Goal: Task Accomplishment & Management: Manage account settings

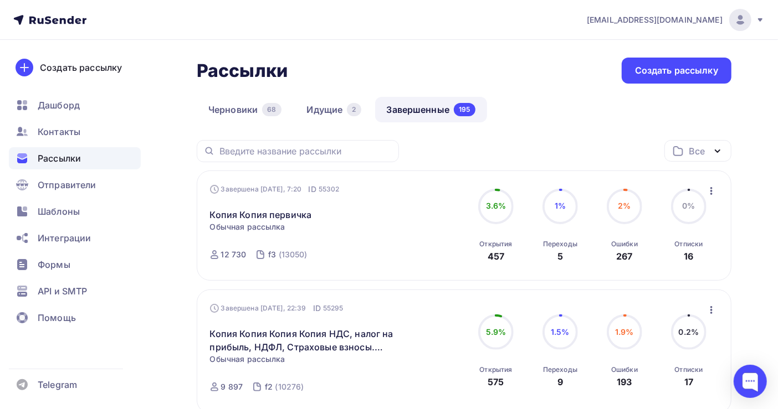
click at [73, 160] on span "Рассылки" at bounding box center [59, 158] width 43 height 13
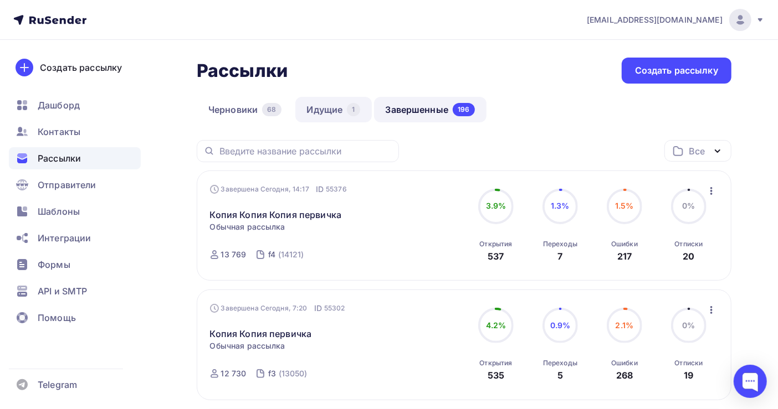
click at [316, 103] on link "Идущие 1" at bounding box center [333, 109] width 76 height 25
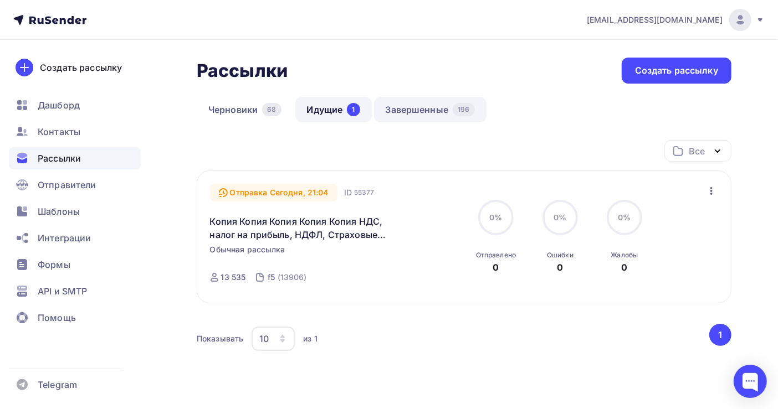
click at [415, 109] on link "Завершенные 196" at bounding box center [430, 109] width 112 height 25
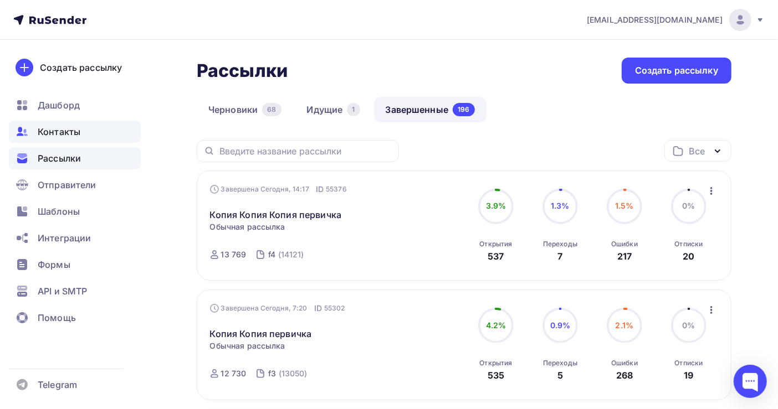
click at [55, 134] on span "Контакты" at bounding box center [59, 131] width 43 height 13
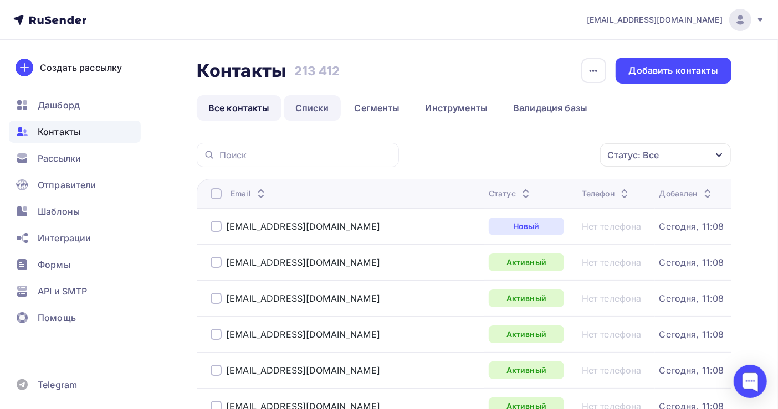
click at [321, 107] on link "Списки" at bounding box center [312, 107] width 57 height 25
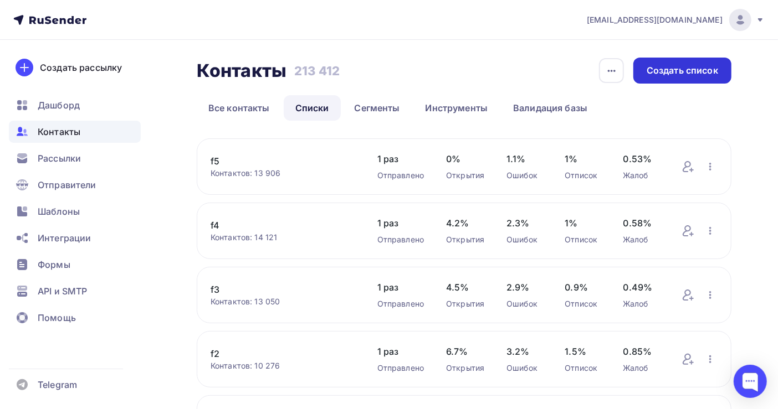
click at [667, 73] on div "Создать список" at bounding box center [681, 70] width 71 height 13
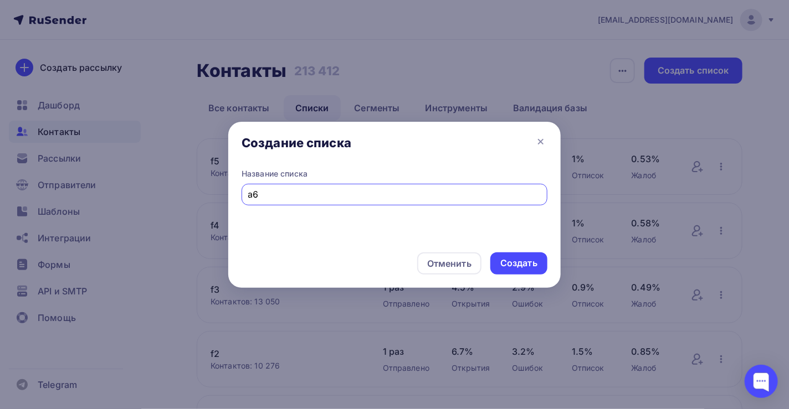
type input "[PERSON_NAME]"
type input "f6"
click at [516, 264] on div "Создать" at bounding box center [518, 263] width 37 height 13
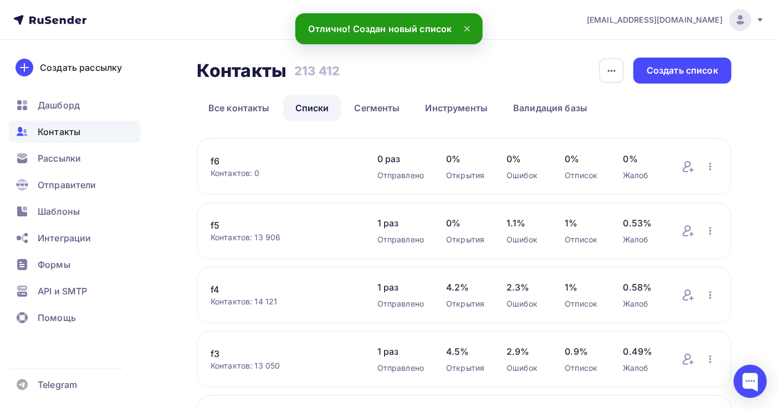
click at [212, 157] on link "f6" at bounding box center [282, 161] width 145 height 13
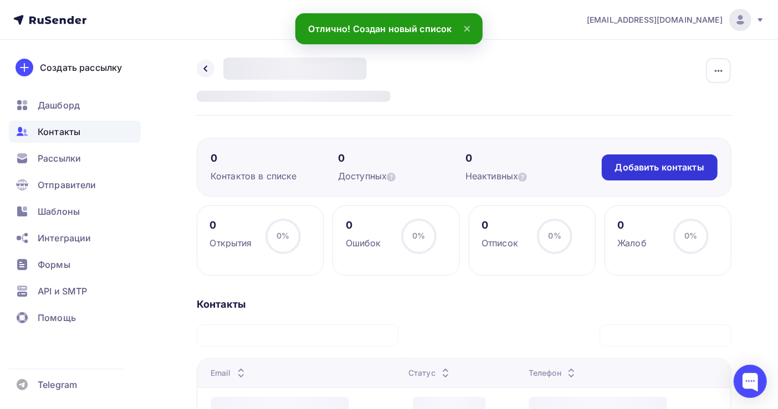
click at [642, 167] on div "Добавить контакты" at bounding box center [659, 167] width 89 height 13
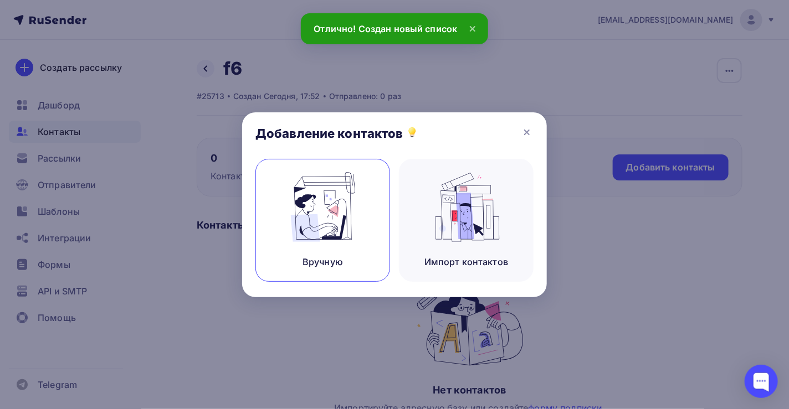
click at [341, 227] on img at bounding box center [323, 207] width 74 height 70
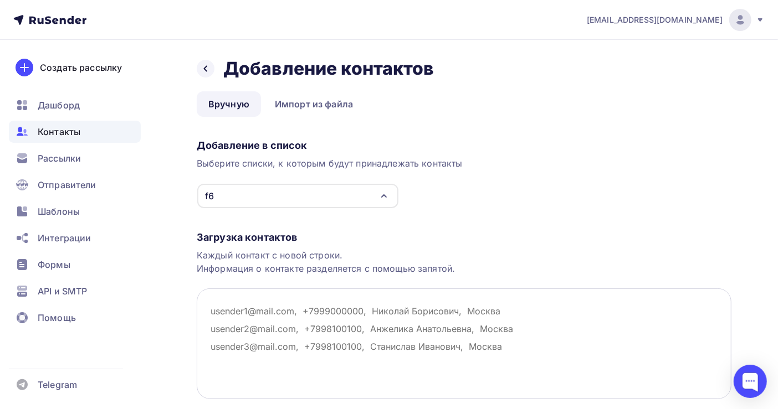
click at [223, 310] on textarea at bounding box center [464, 344] width 534 height 111
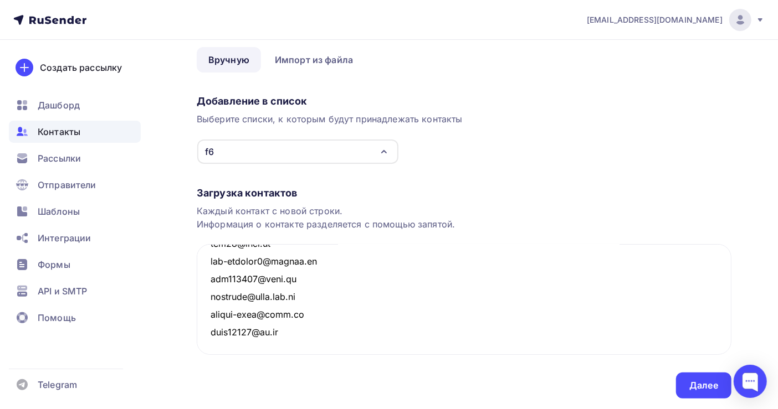
scroll to position [77, 0]
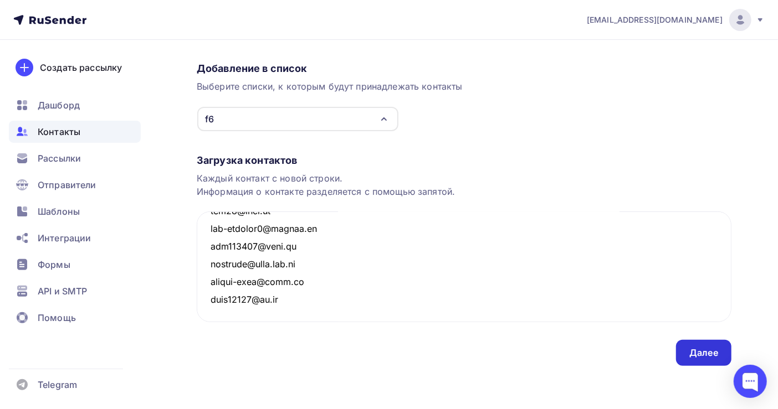
type textarea "[EMAIL_ADDRESS][DOMAIN_NAME] [EMAIL_ADDRESS][DOMAIN_NAME] [EMAIL_ADDRESS][PERSO…"
click at [714, 350] on div "Далее" at bounding box center [703, 353] width 29 height 13
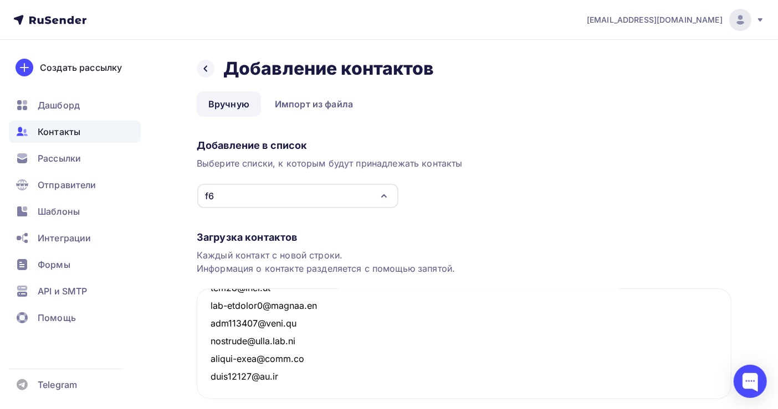
scroll to position [218851, 0]
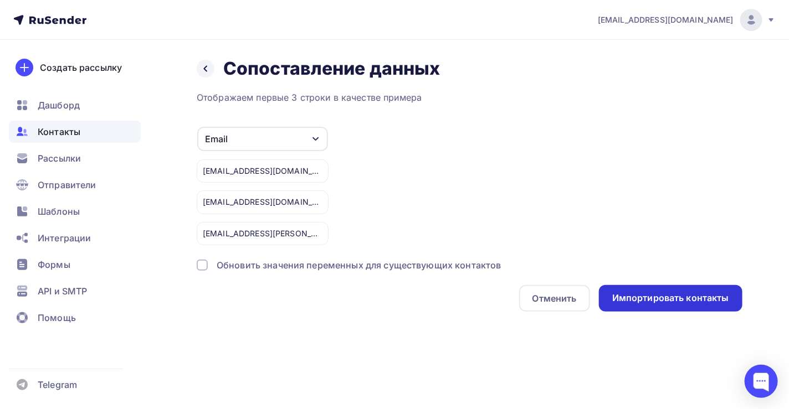
click at [669, 292] on div "Импортировать контакты" at bounding box center [670, 298] width 117 height 13
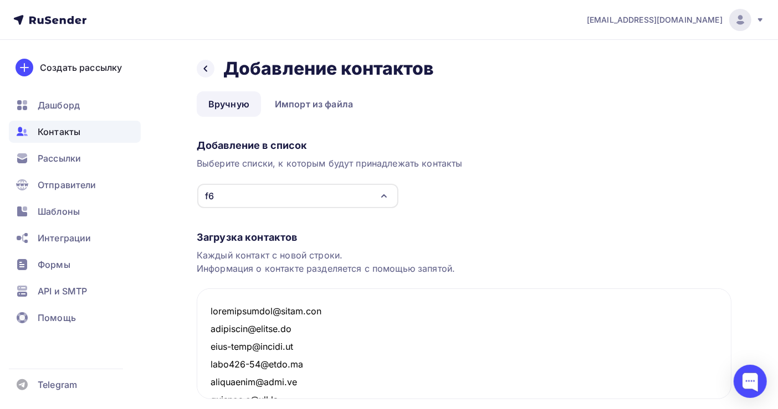
scroll to position [218863, 0]
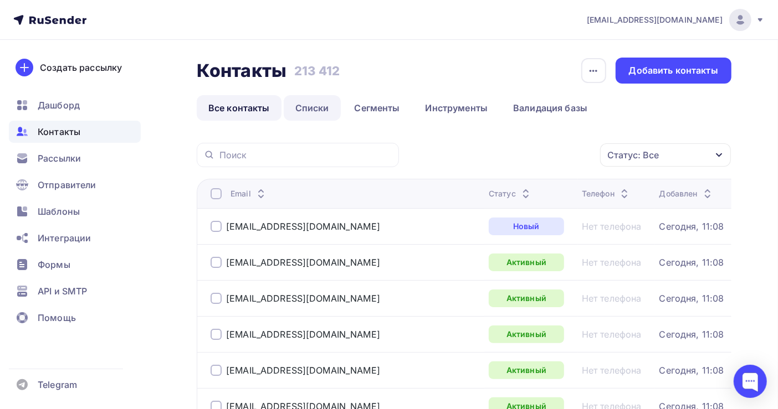
click at [318, 105] on link "Списки" at bounding box center [312, 107] width 57 height 25
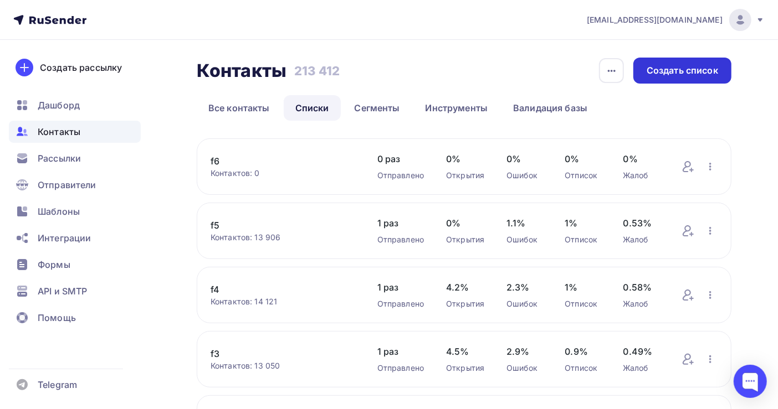
click at [649, 71] on div "Создать список" at bounding box center [681, 70] width 71 height 13
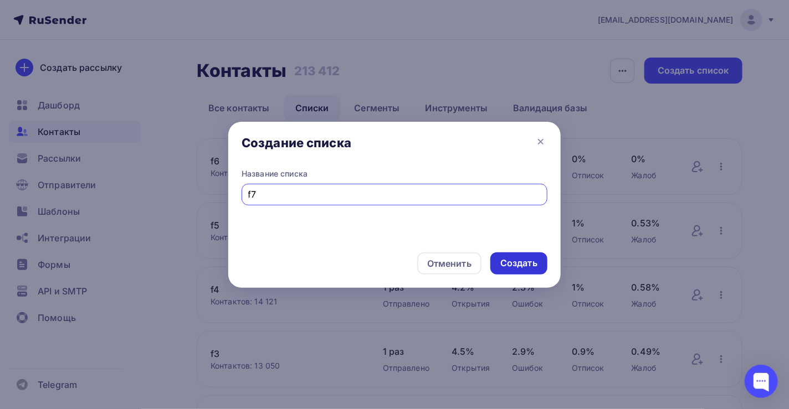
type input "f7"
click at [517, 263] on div "Создать" at bounding box center [518, 263] width 37 height 13
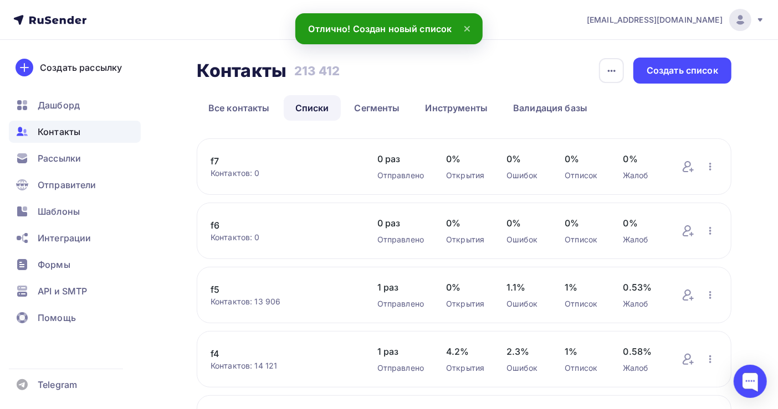
click at [210, 160] on div "f7 Контактов: 0 Добавить контакты Переименовать список Скачать список Отписать …" at bounding box center [464, 166] width 534 height 56
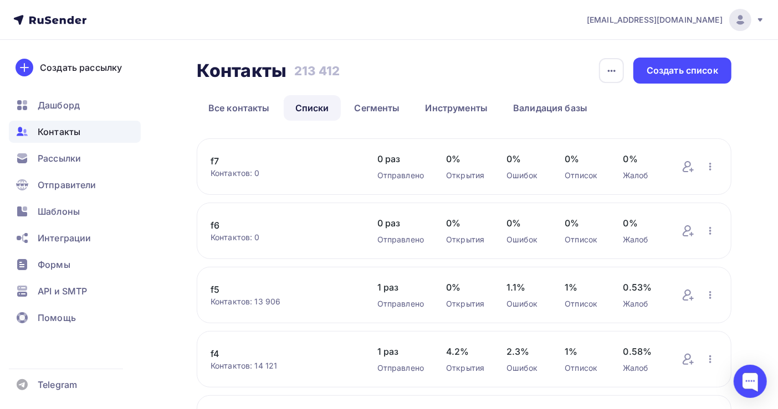
click at [214, 160] on link "f7" at bounding box center [282, 161] width 145 height 13
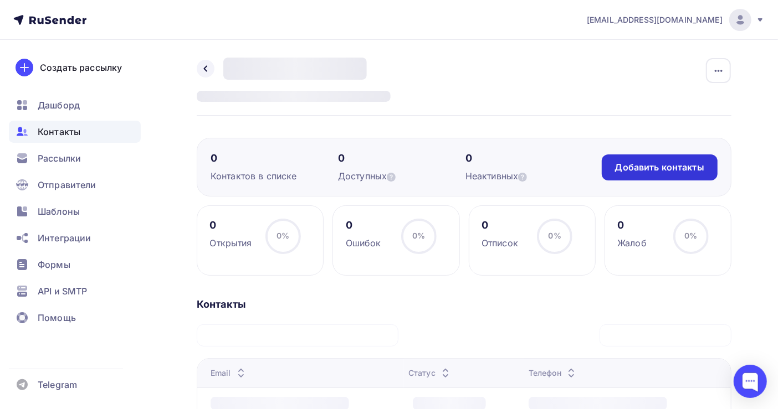
click at [635, 169] on div "Добавить контакты" at bounding box center [659, 167] width 89 height 13
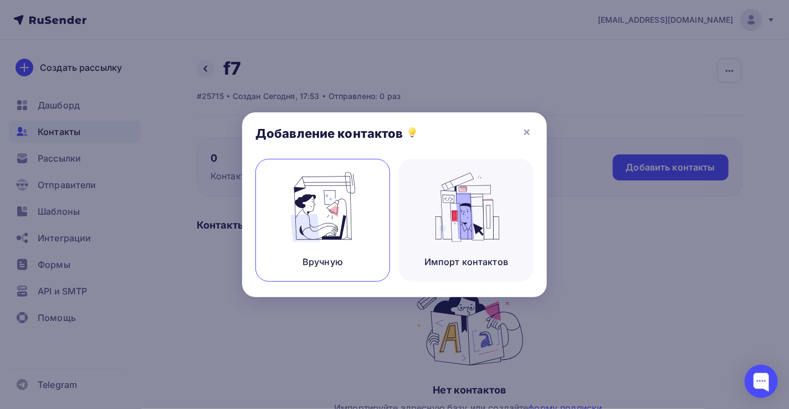
click at [323, 225] on img at bounding box center [323, 207] width 74 height 70
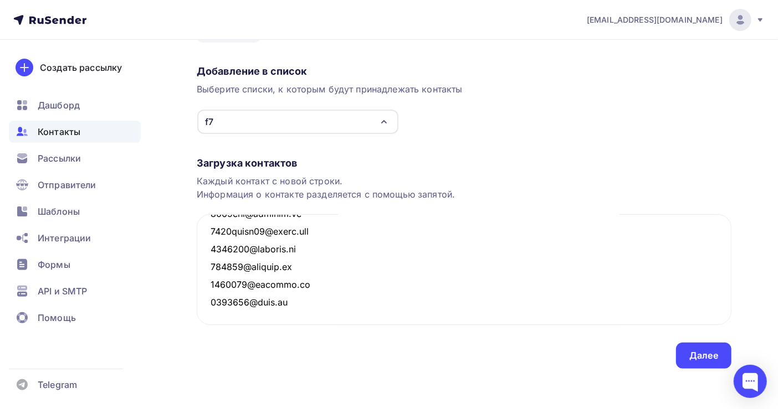
scroll to position [77, 0]
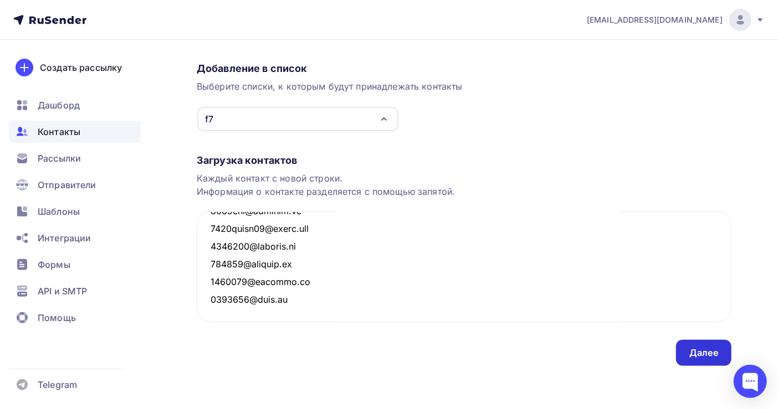
type textarea "[PERSON_NAME][EMAIL_ADDRESS][DOMAIN_NAME] [EMAIL_ADDRESS][DOMAIN_NAME] [EMAIL_A…"
click at [707, 351] on div "Далее" at bounding box center [703, 353] width 29 height 13
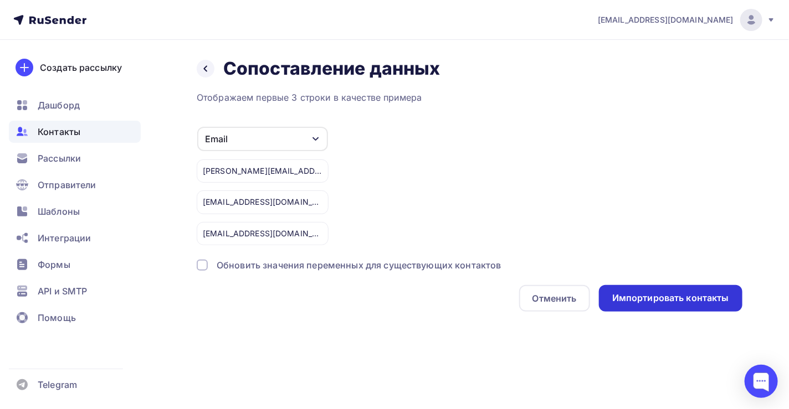
click at [663, 297] on div "Импортировать контакты" at bounding box center [670, 298] width 117 height 13
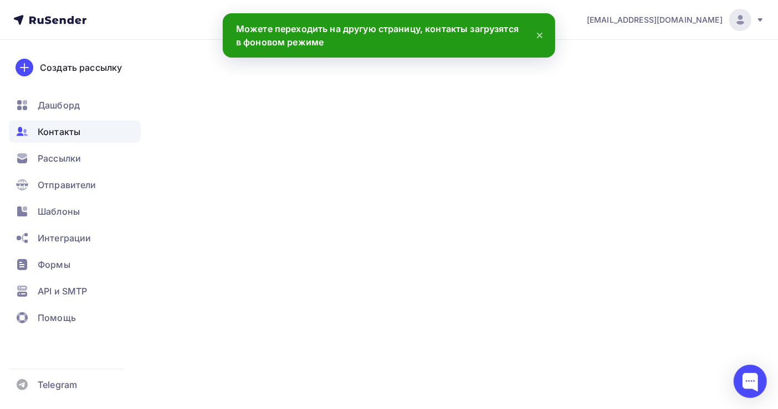
scroll to position [248268, 0]
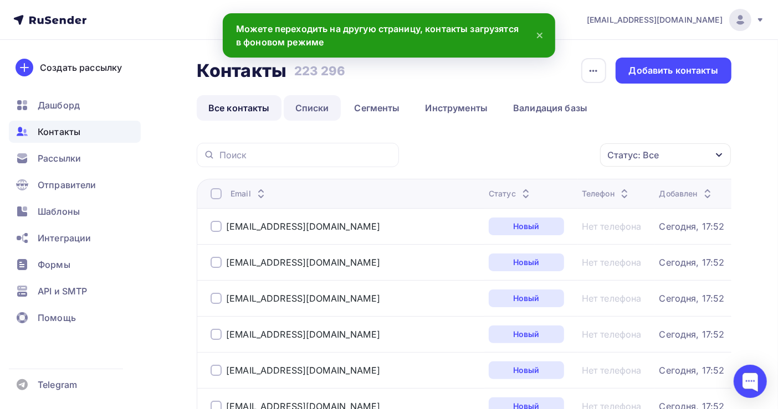
click at [311, 107] on link "Списки" at bounding box center [312, 107] width 57 height 25
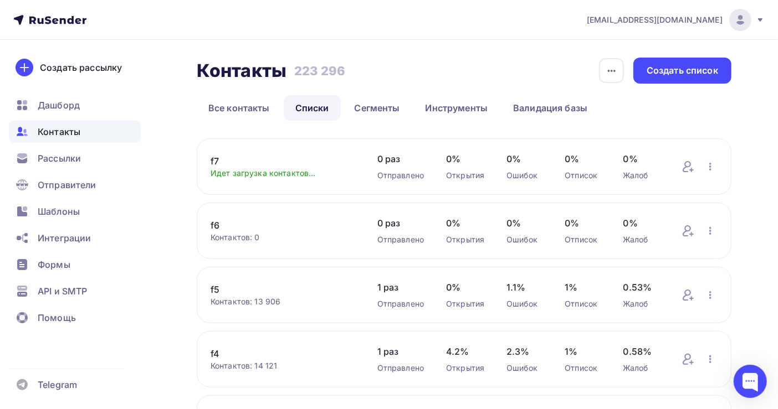
click at [214, 223] on link "f6" at bounding box center [282, 225] width 145 height 13
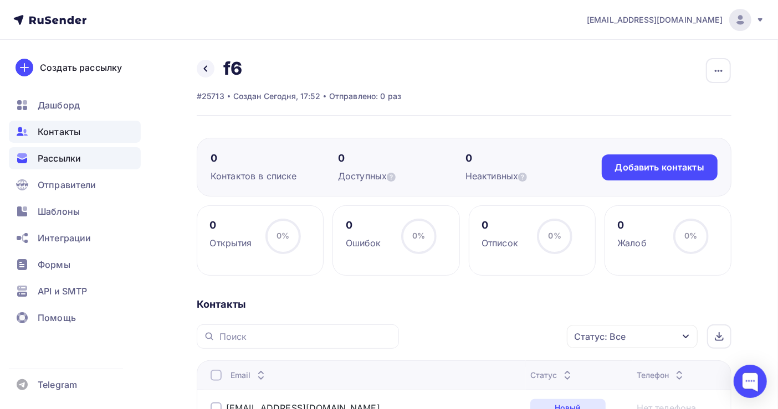
click at [56, 158] on span "Рассылки" at bounding box center [59, 158] width 43 height 13
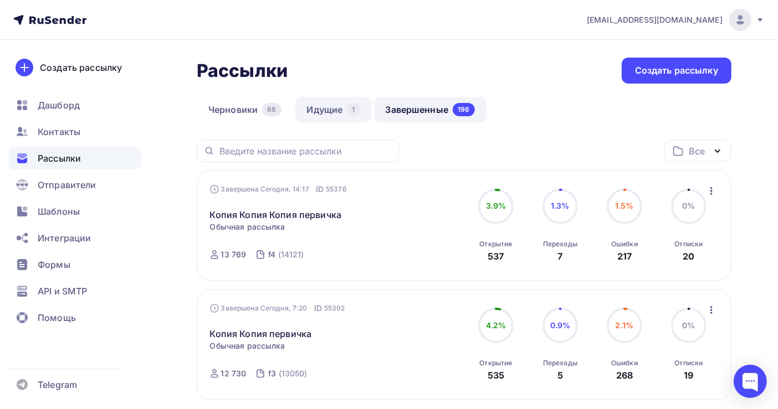
click at [316, 107] on link "Идущие 1" at bounding box center [333, 109] width 76 height 25
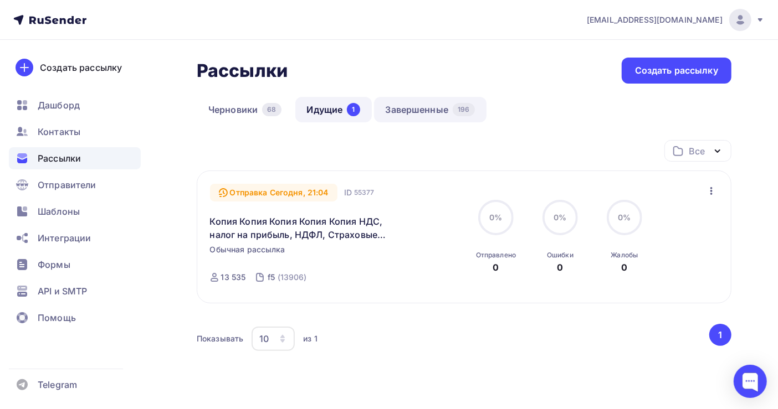
click at [421, 107] on link "Завершенные 196" at bounding box center [430, 109] width 112 height 25
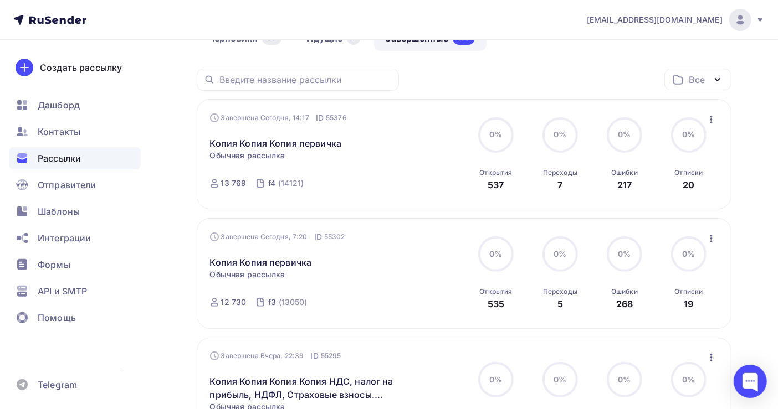
scroll to position [147, 0]
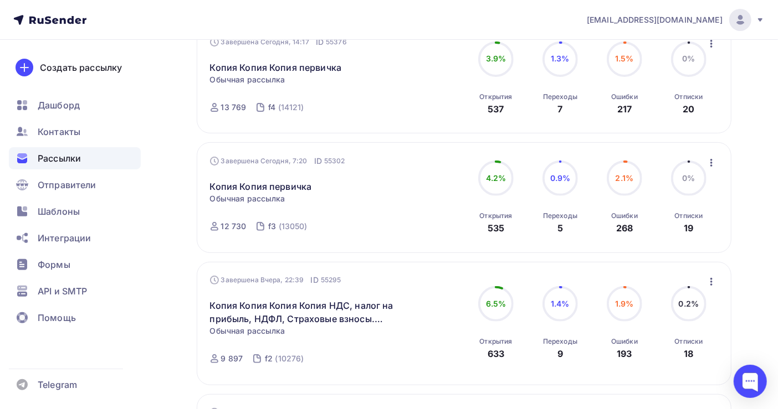
click at [711, 286] on icon "button" at bounding box center [711, 282] width 2 height 8
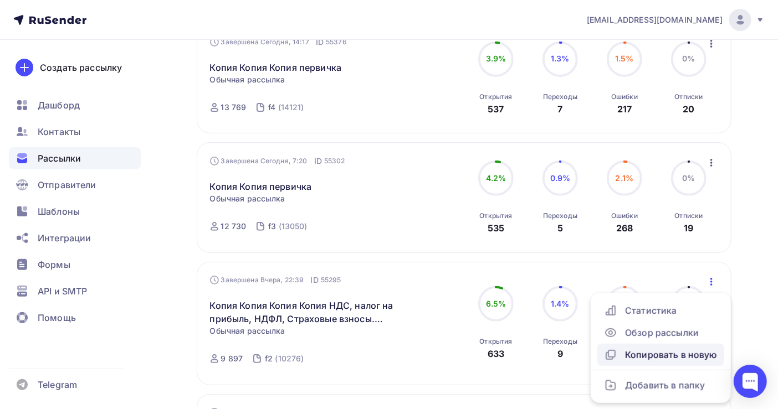
click at [657, 354] on div "Копировать в новую" at bounding box center [661, 354] width 114 height 13
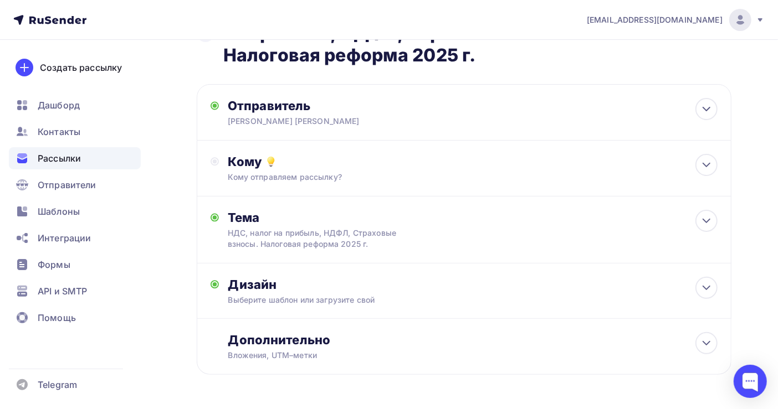
scroll to position [74, 0]
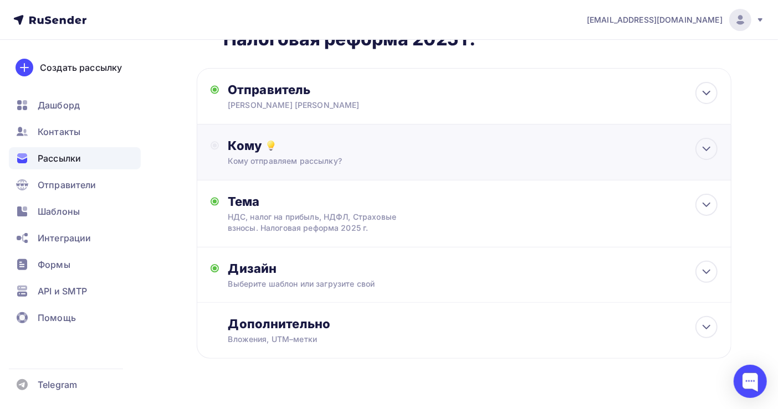
click at [294, 155] on div "Кому Кому отправляем рассылку? Списки получателей Выберите список Все списки id…" at bounding box center [473, 152] width 490 height 29
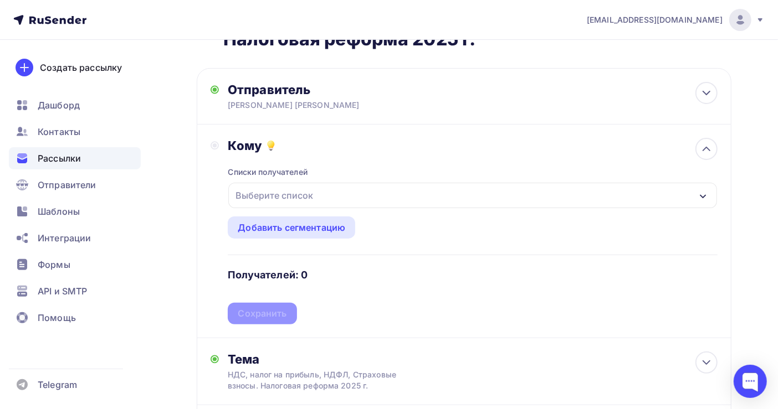
click at [292, 196] on div "Выберите список" at bounding box center [274, 196] width 86 height 20
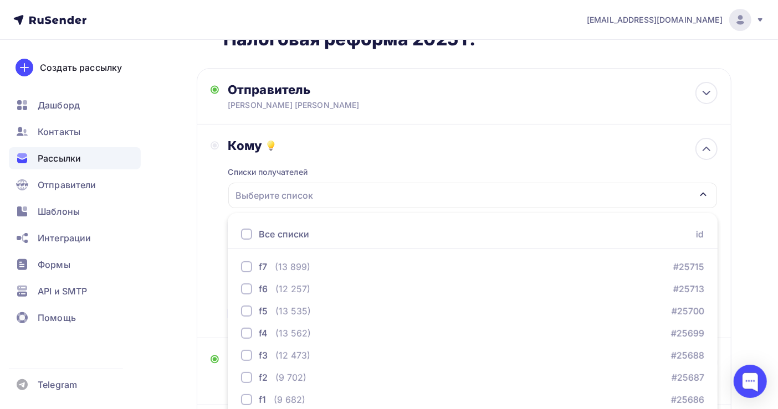
scroll to position [164, 0]
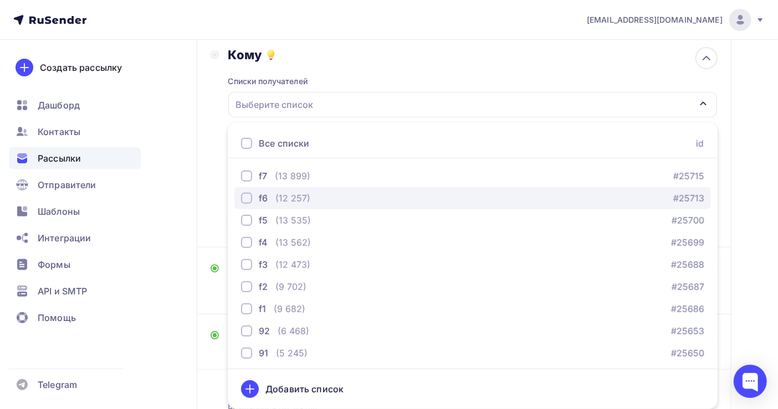
click at [292, 196] on div "(12 257)" at bounding box center [292, 198] width 35 height 13
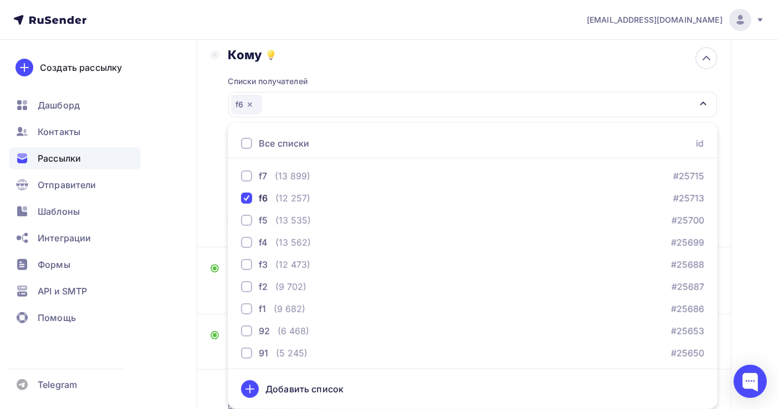
click at [755, 221] on div "Назад Копия Копия Копия Копия Копия НДС, налог на прибыль, НДФЛ, Страховые взно…" at bounding box center [389, 186] width 778 height 622
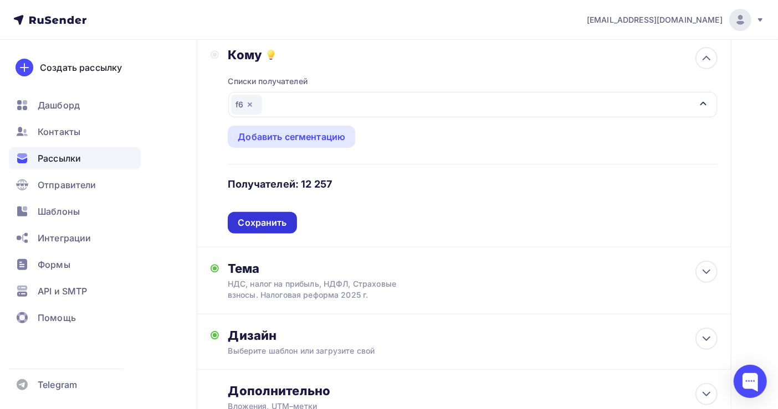
click at [256, 219] on div "Сохранить" at bounding box center [262, 223] width 49 height 13
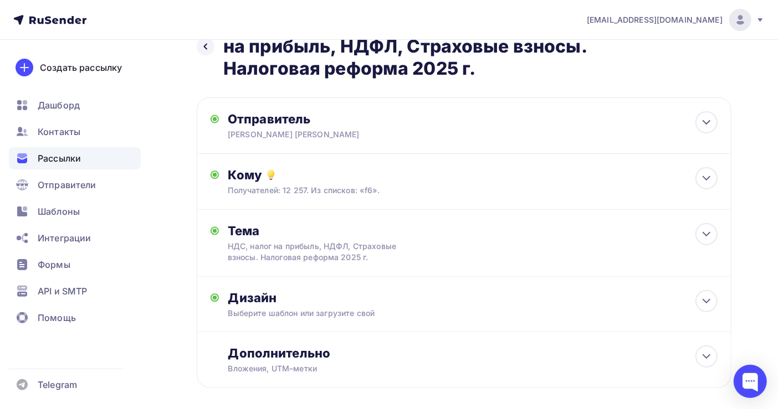
scroll to position [0, 0]
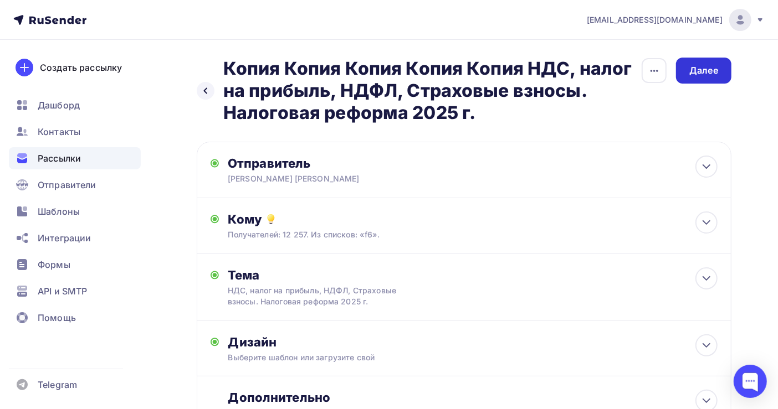
click at [698, 75] on div "Далее" at bounding box center [703, 70] width 29 height 13
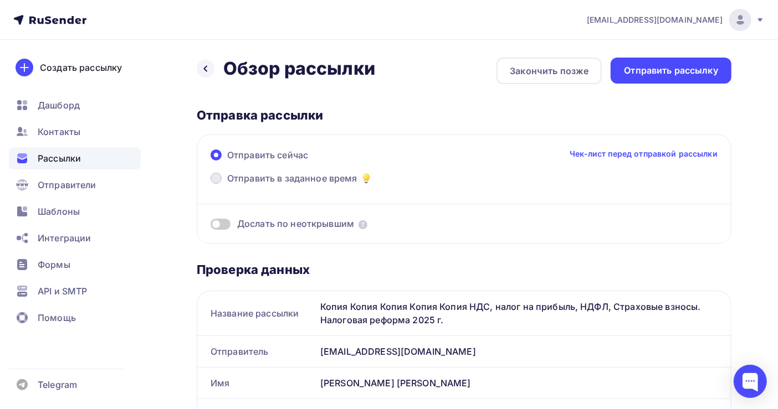
click at [324, 178] on span "Отправить в заданное время" at bounding box center [292, 178] width 130 height 13
click at [227, 185] on input "Отправить в заданное время" at bounding box center [227, 185] width 0 height 0
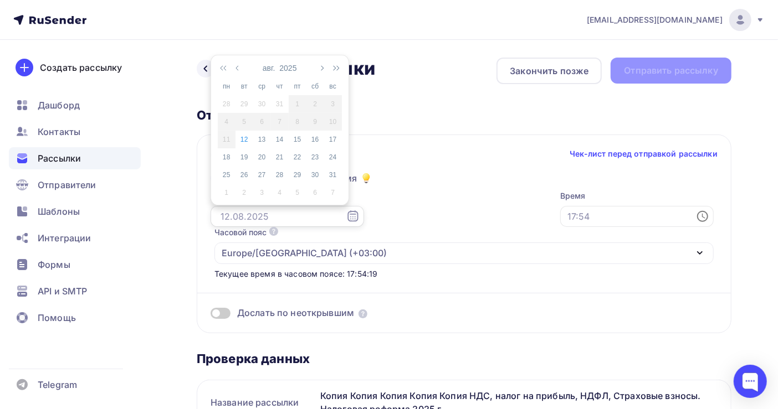
click at [230, 218] on input "text" at bounding box center [286, 216] width 153 height 21
click at [262, 138] on div "13" at bounding box center [262, 140] width 18 height 10
type input "[DATE]"
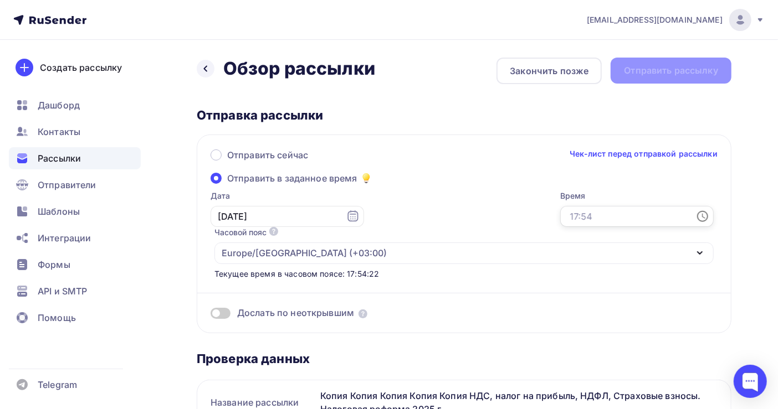
click at [560, 215] on input "text" at bounding box center [636, 216] width 153 height 21
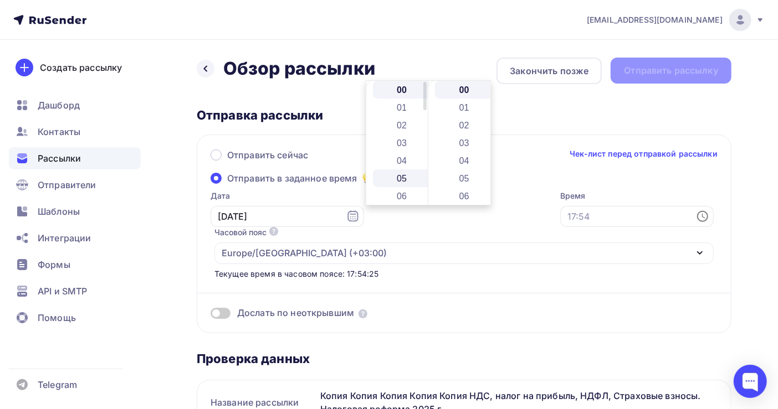
click at [411, 178] on li "05" at bounding box center [403, 178] width 60 height 18
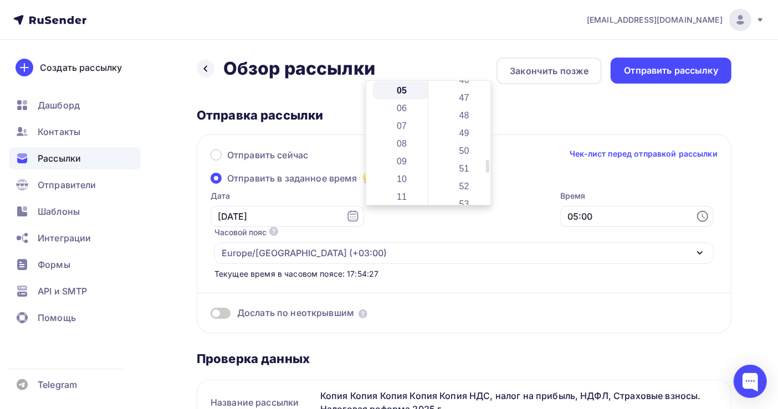
scroll to position [749, 0]
click at [461, 171] on li "47" at bounding box center [465, 173] width 60 height 18
type input "05:47"
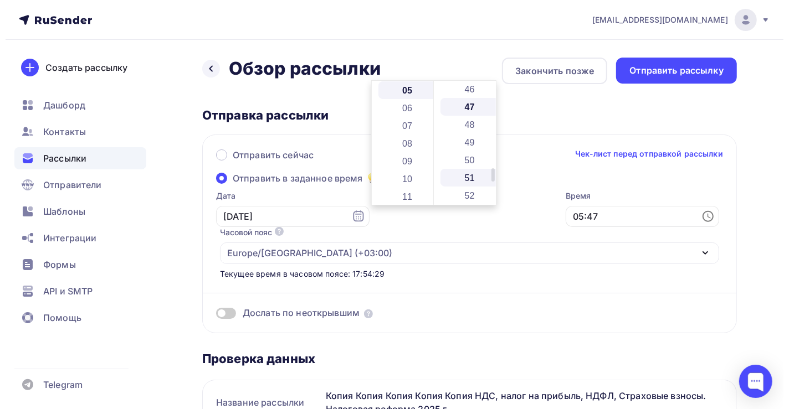
scroll to position [832, 0]
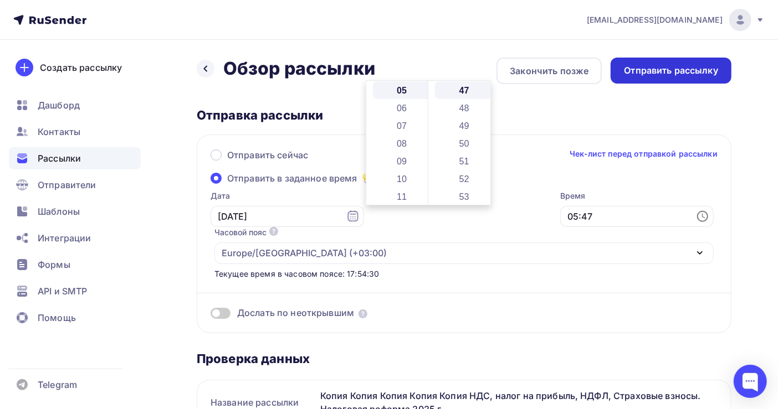
click at [662, 73] on div "Отправить рассылку" at bounding box center [671, 70] width 94 height 13
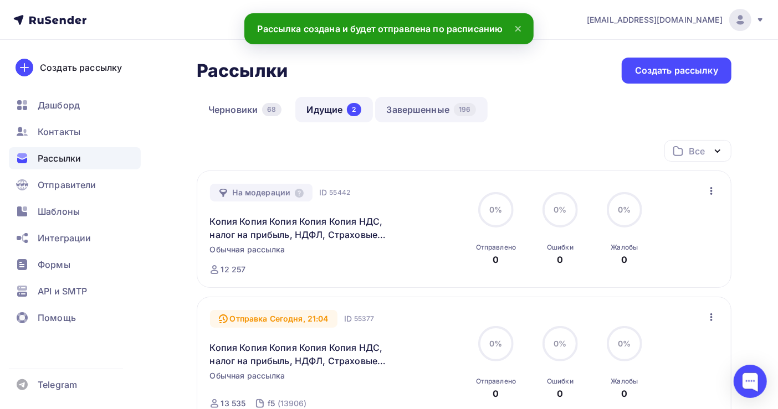
click at [411, 110] on link "Завершенные 196" at bounding box center [431, 109] width 112 height 25
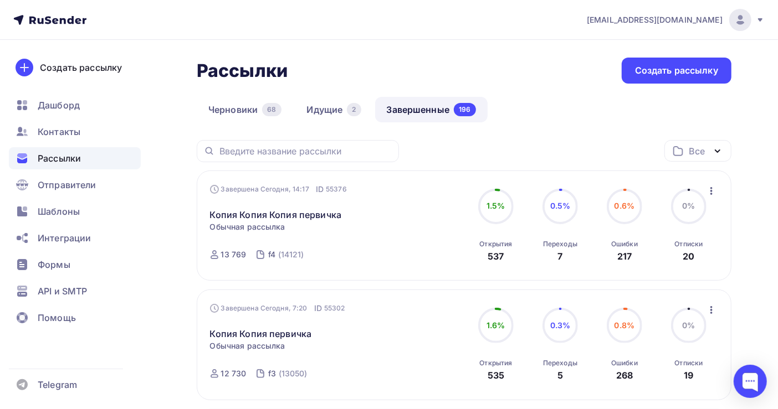
click at [710, 191] on icon "button" at bounding box center [711, 191] width 2 height 8
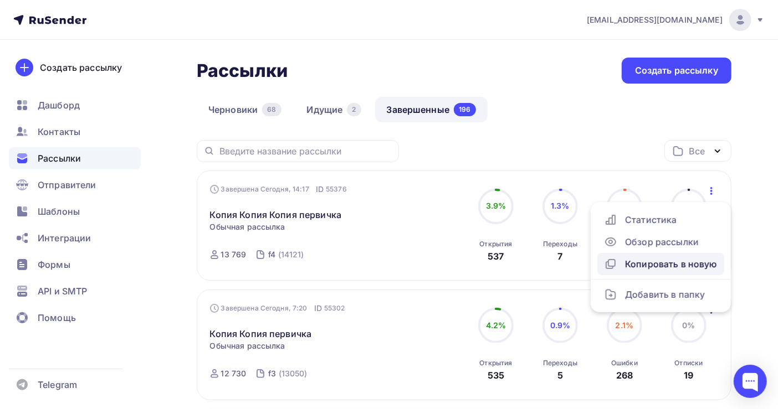
click at [669, 265] on div "Копировать в новую" at bounding box center [661, 264] width 114 height 13
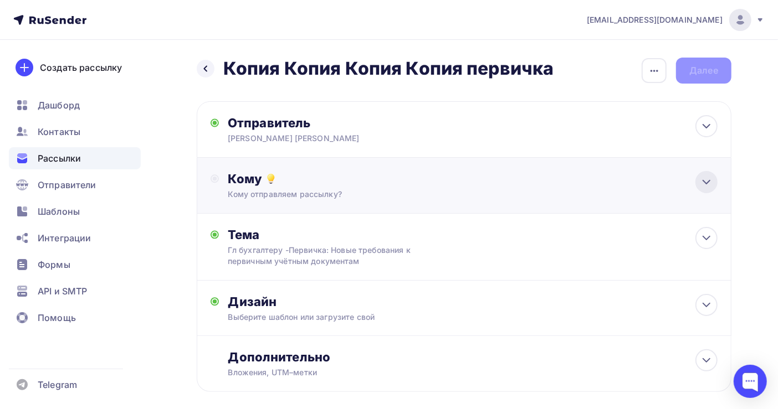
click at [703, 187] on icon at bounding box center [705, 182] width 13 height 13
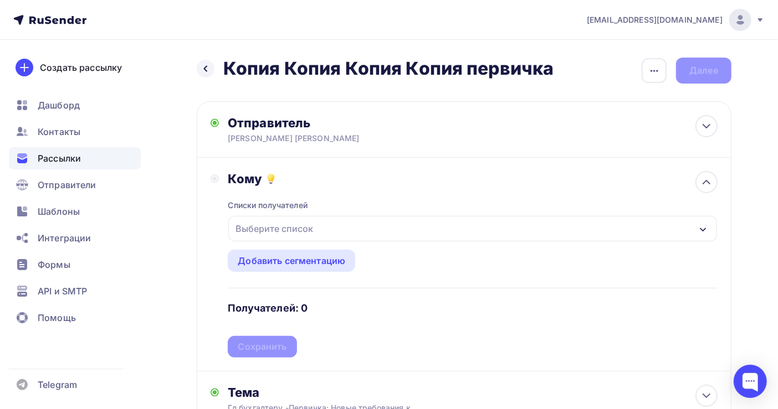
click at [315, 224] on div "Выберите список" at bounding box center [274, 229] width 86 height 20
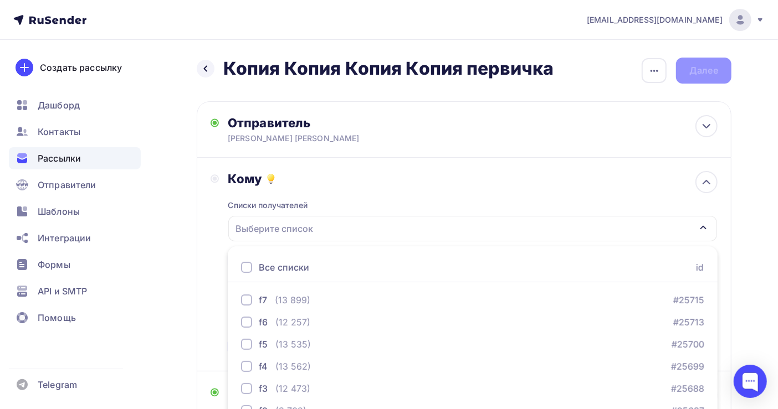
scroll to position [124, 0]
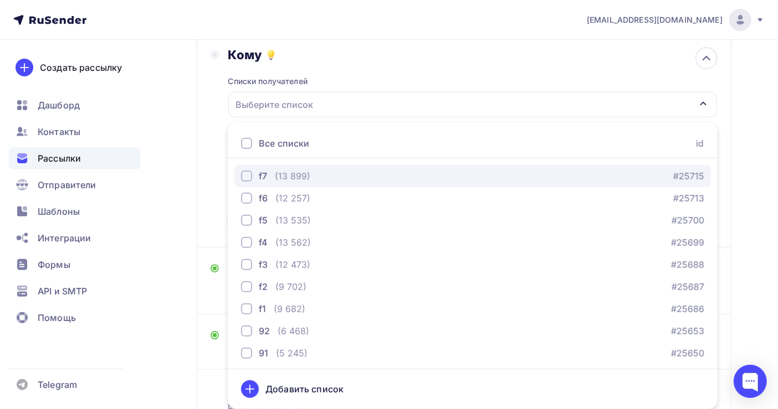
click at [291, 174] on div "(13 899)" at bounding box center [292, 175] width 35 height 13
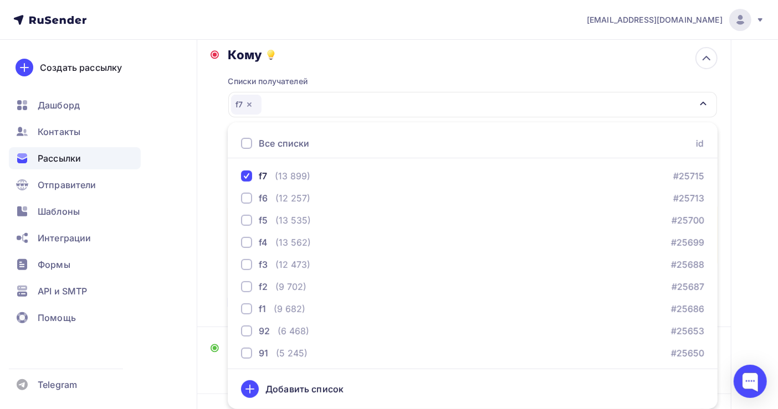
click at [753, 239] on div "Назад Копия Копия Копия Копия первичка Копия Копия Копия Копия первичка Закончи…" at bounding box center [389, 246] width 778 height 661
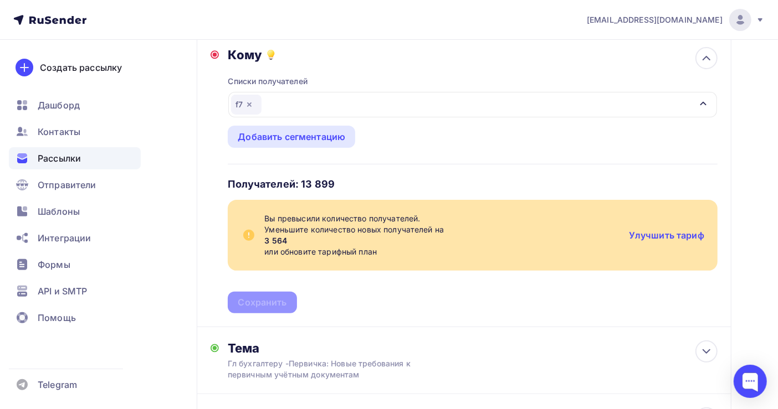
click at [253, 102] on icon "button" at bounding box center [249, 104] width 9 height 9
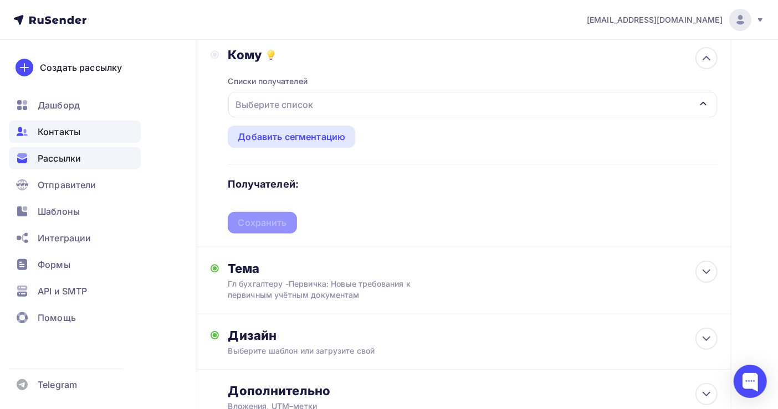
click at [65, 132] on span "Контакты" at bounding box center [59, 131] width 43 height 13
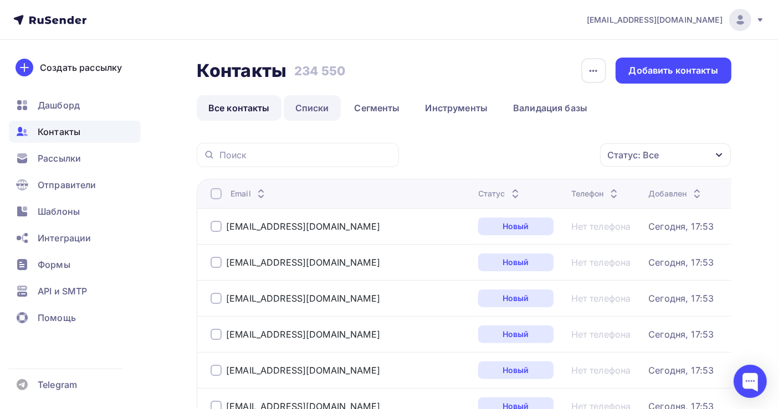
click at [319, 105] on link "Списки" at bounding box center [312, 107] width 57 height 25
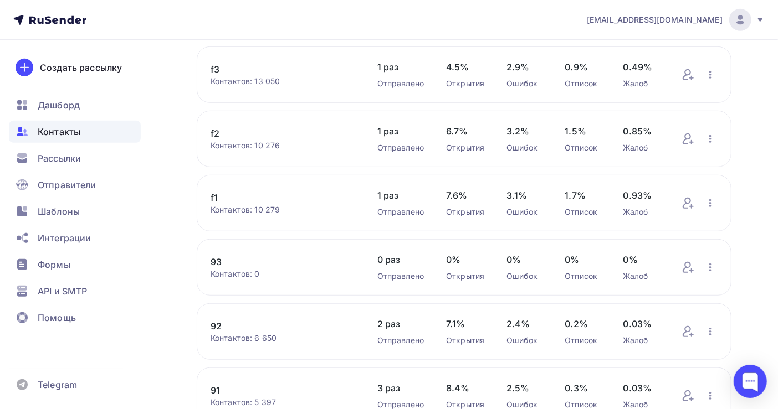
scroll to position [443, 0]
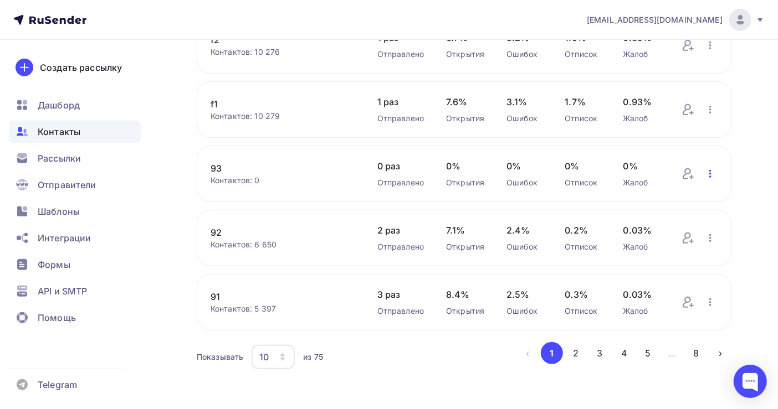
click at [707, 176] on icon "button" at bounding box center [709, 173] width 13 height 13
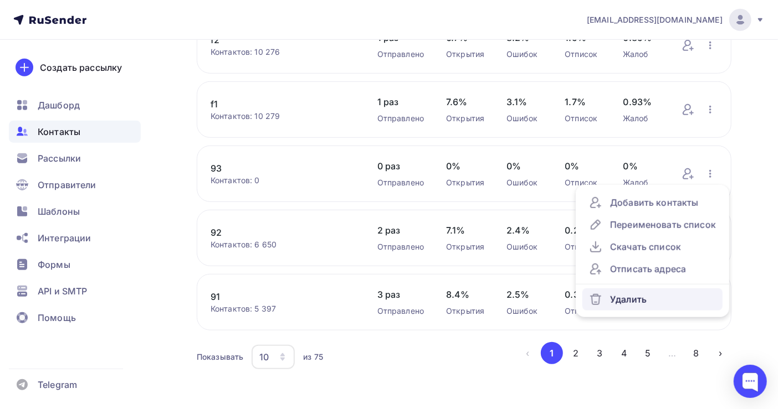
click at [634, 304] on div "Удалить" at bounding box center [652, 299] width 127 height 13
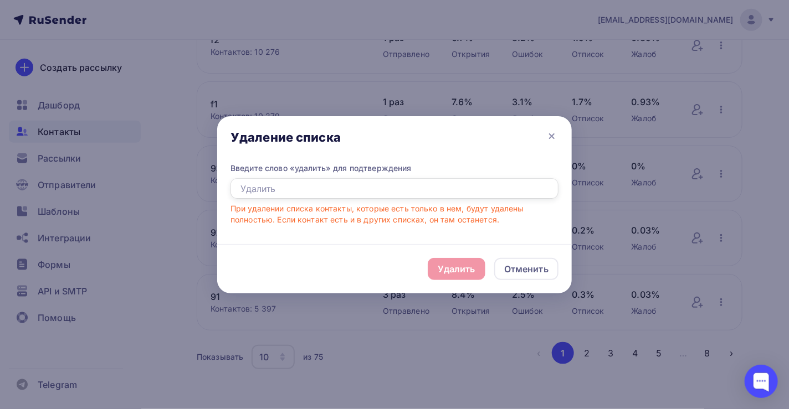
click at [255, 184] on input "text" at bounding box center [394, 188] width 328 height 21
click at [472, 273] on div "Удалить Отменить" at bounding box center [394, 268] width 354 height 49
drag, startPoint x: 289, startPoint y: 189, endPoint x: 213, endPoint y: 189, distance: 75.9
click at [213, 189] on div "Удаление списка Введите слово «удалить» для подтверждения При удалении списка к…" at bounding box center [394, 204] width 789 height 409
type input "w"
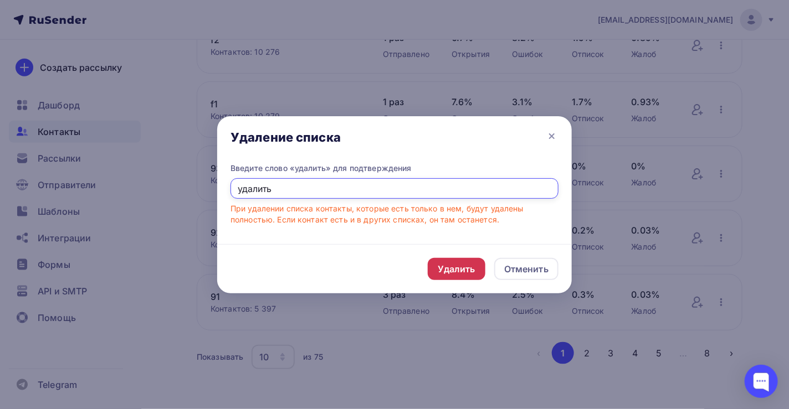
type input "удалить"
click at [477, 264] on div "Удалить" at bounding box center [457, 269] width 58 height 22
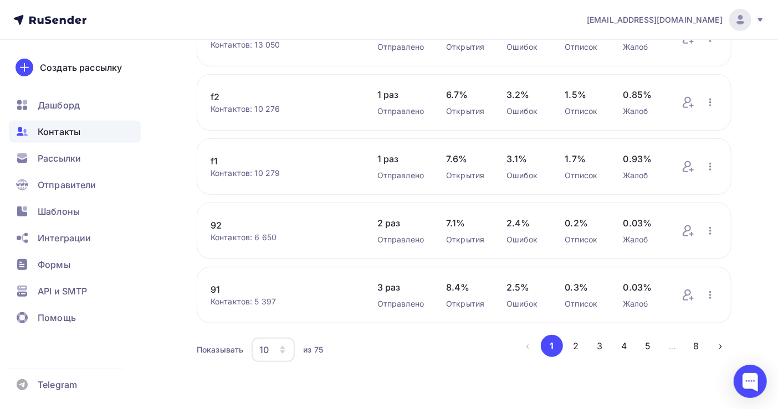
scroll to position [390, 0]
click at [709, 231] on icon "button" at bounding box center [709, 230] width 13 height 13
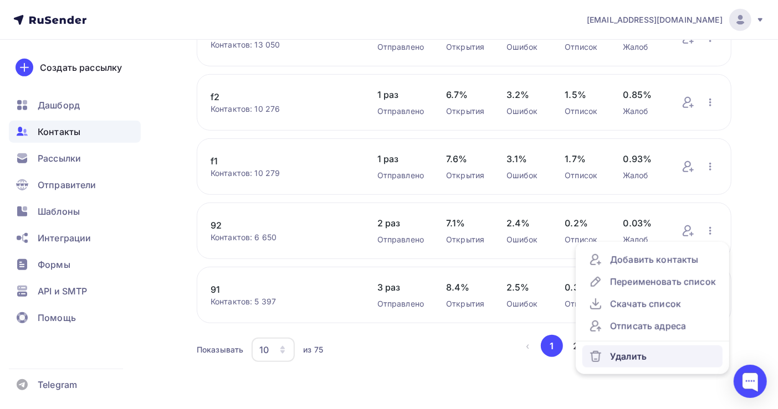
click at [641, 358] on div "Удалить" at bounding box center [652, 356] width 127 height 13
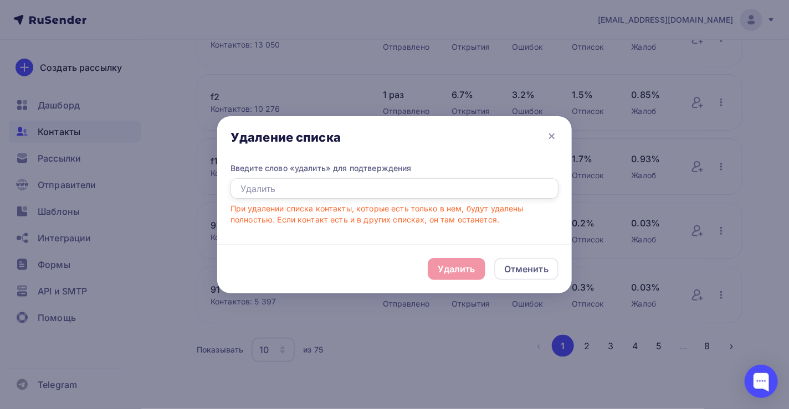
click at [284, 186] on input "text" at bounding box center [394, 188] width 328 height 21
drag, startPoint x: 284, startPoint y: 187, endPoint x: 238, endPoint y: 192, distance: 46.8
click at [238, 192] on input "удалить" at bounding box center [394, 188] width 328 height 21
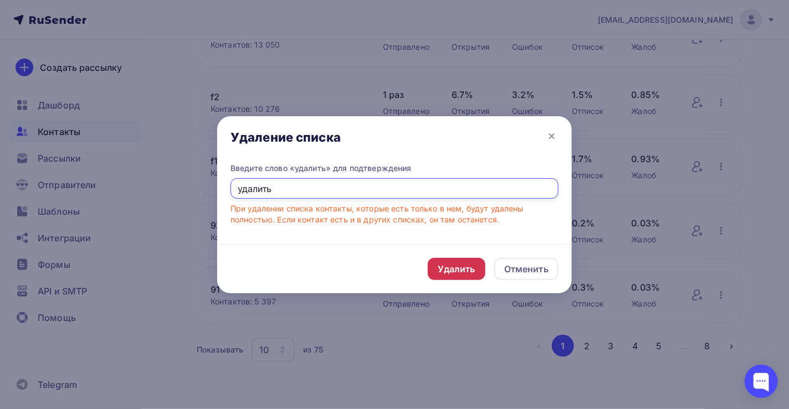
type input "удалить"
click at [445, 264] on div "Удалить" at bounding box center [457, 269] width 38 height 13
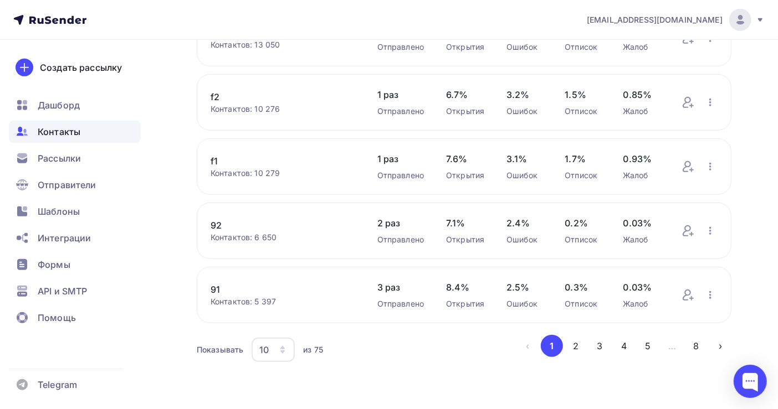
scroll to position [325, 0]
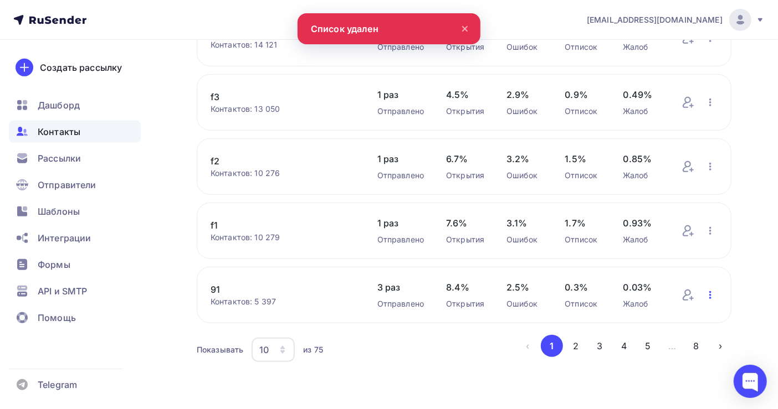
click at [712, 294] on icon "button" at bounding box center [709, 295] width 13 height 13
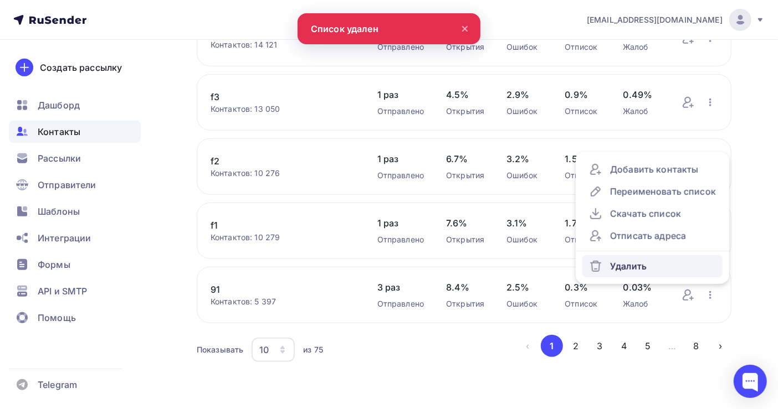
click at [626, 267] on div "Удалить" at bounding box center [652, 266] width 127 height 13
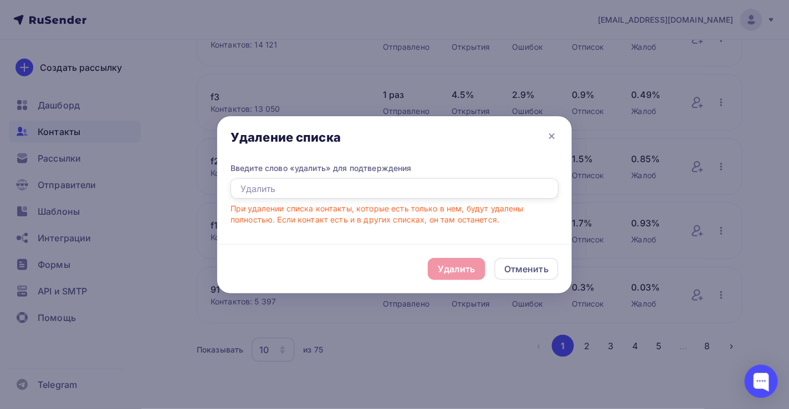
paste input "удалить"
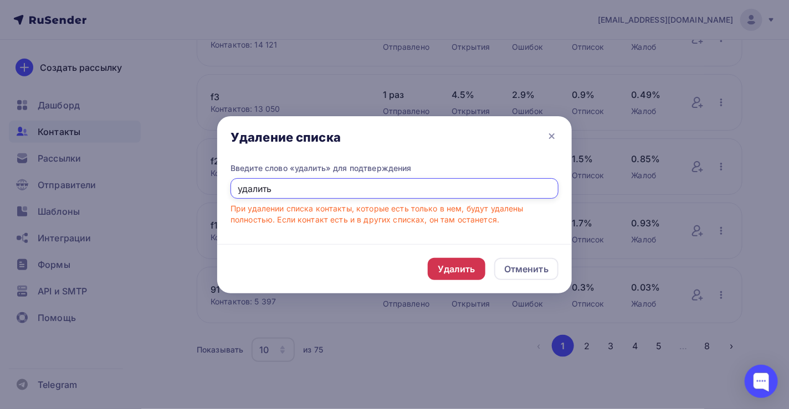
type input "удалить"
click at [448, 267] on div "Удалить" at bounding box center [457, 269] width 38 height 13
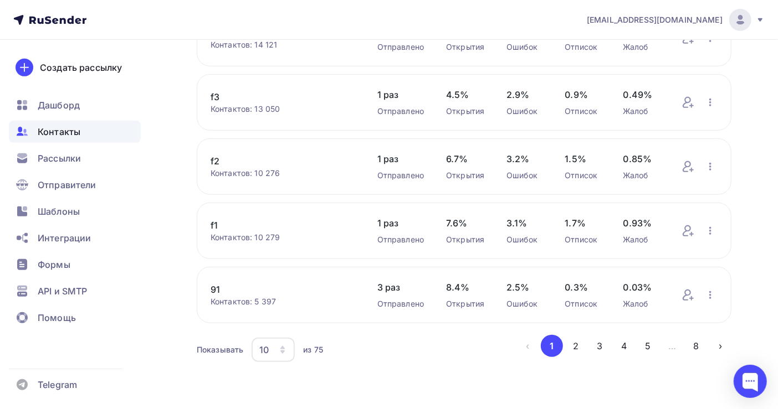
scroll to position [261, 0]
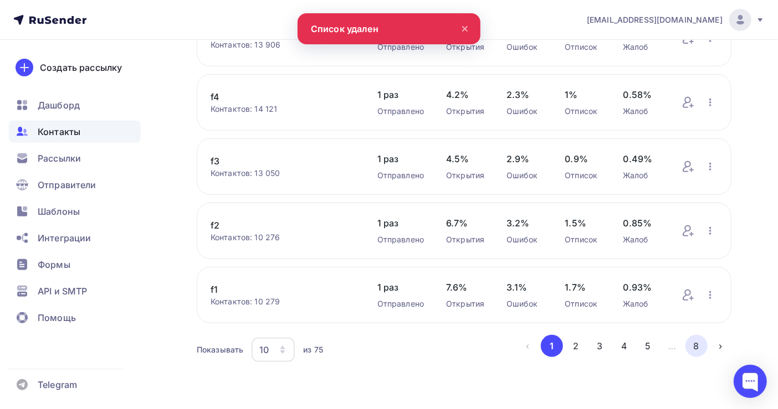
click at [693, 346] on button "8" at bounding box center [696, 346] width 22 height 22
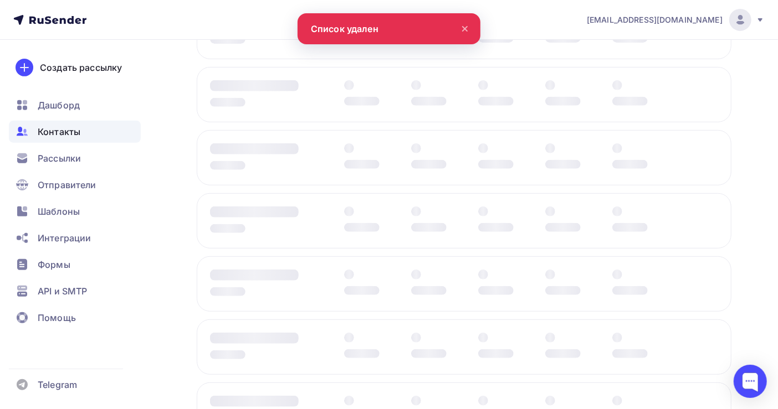
scroll to position [0, 0]
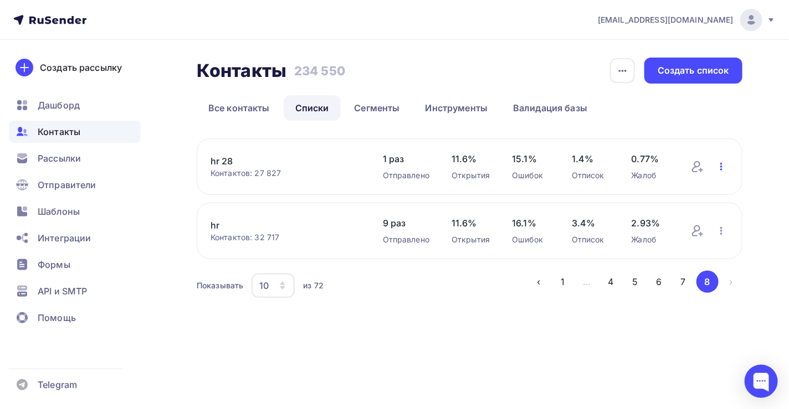
click at [722, 166] on icon "button" at bounding box center [720, 166] width 13 height 13
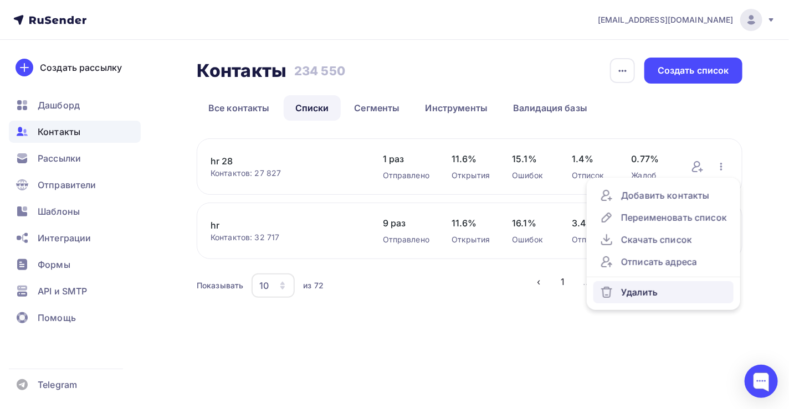
click at [647, 295] on div "Удалить" at bounding box center [663, 292] width 127 height 13
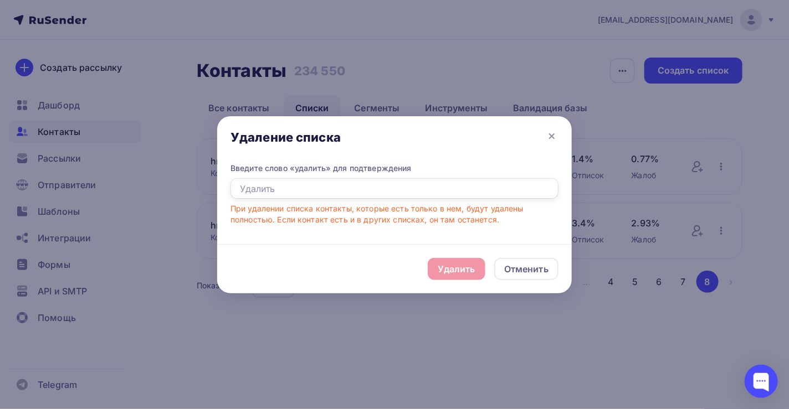
click at [266, 190] on input "text" at bounding box center [394, 188] width 328 height 21
paste input "удалить"
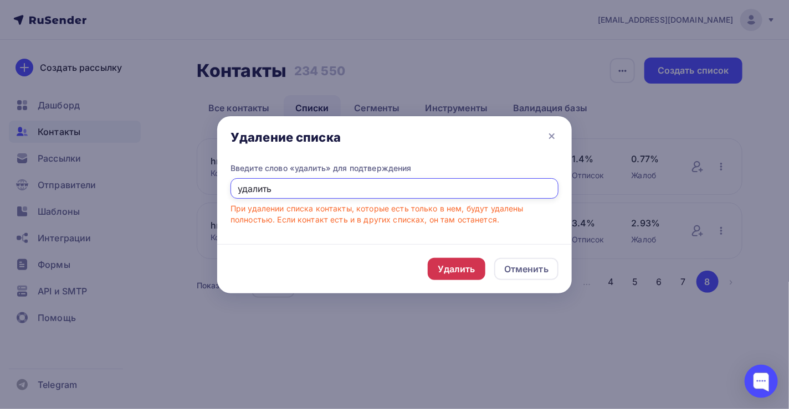
type input "удалить"
click at [465, 267] on div "Удалить" at bounding box center [457, 269] width 38 height 13
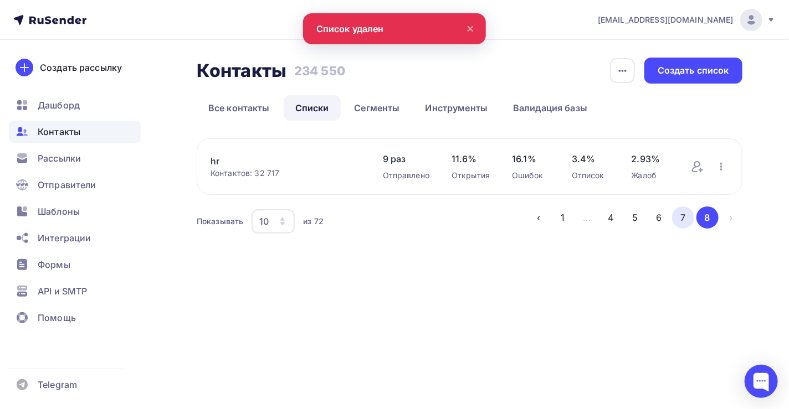
click at [681, 217] on button "7" at bounding box center [683, 218] width 22 height 22
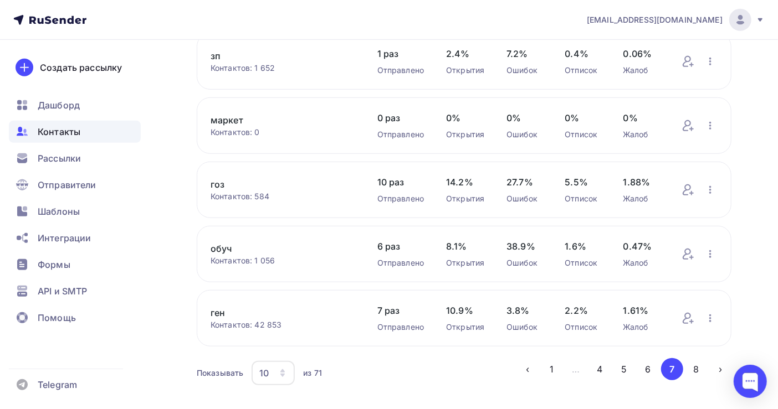
scroll to position [443, 0]
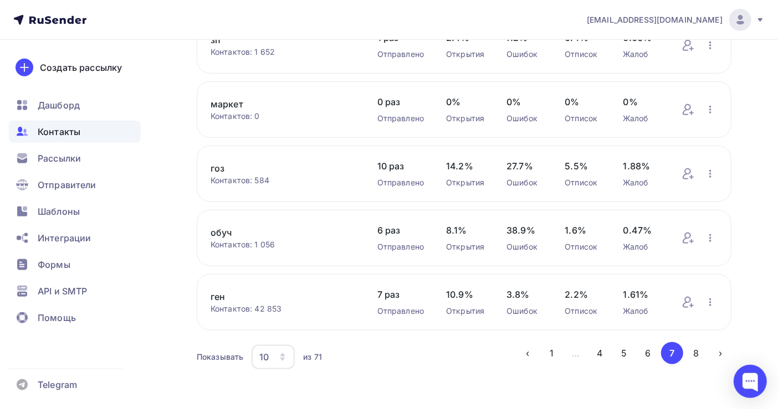
click at [224, 107] on link "маркет" at bounding box center [282, 103] width 145 height 13
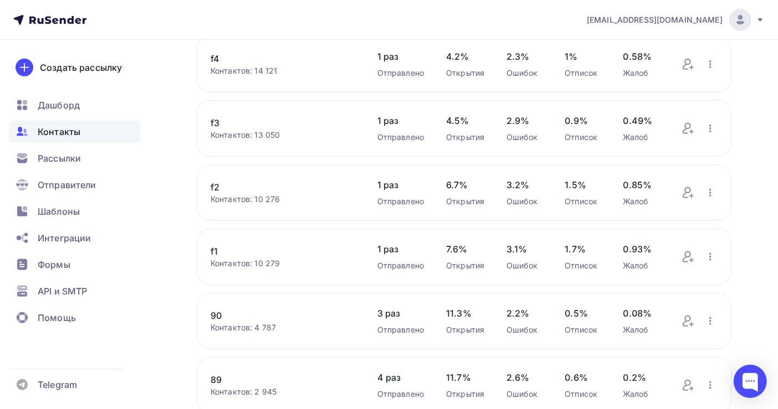
scroll to position [455, 0]
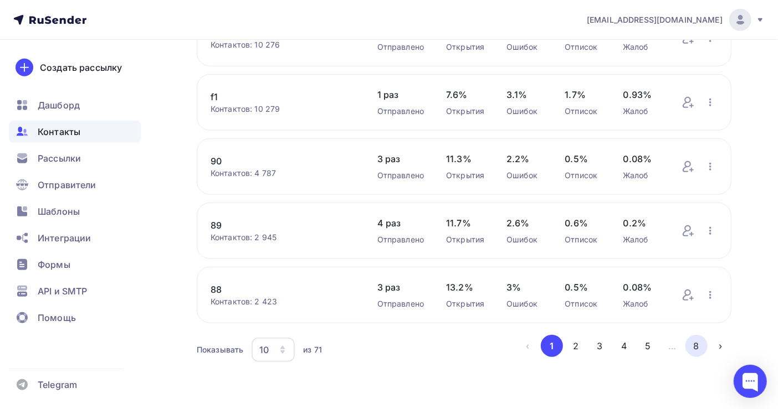
click at [698, 348] on button "8" at bounding box center [696, 346] width 22 height 22
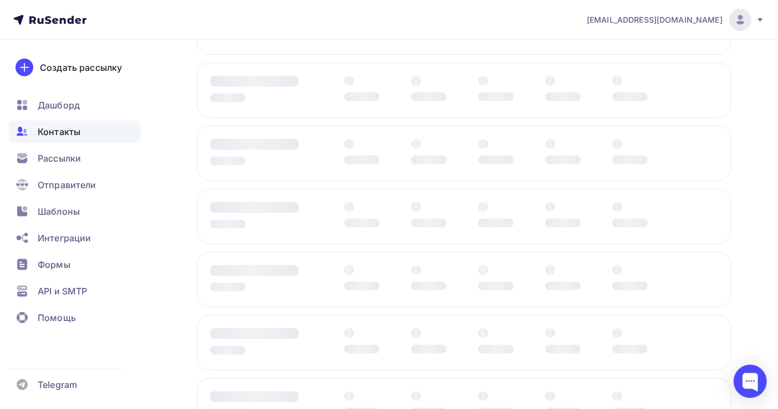
scroll to position [0, 0]
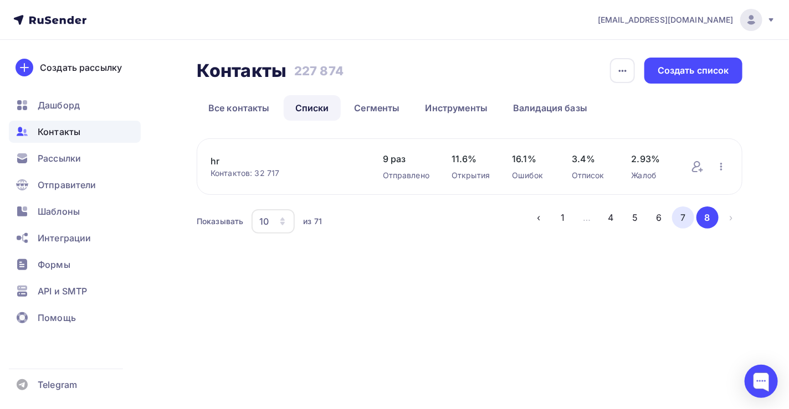
click at [681, 220] on button "7" at bounding box center [683, 218] width 22 height 22
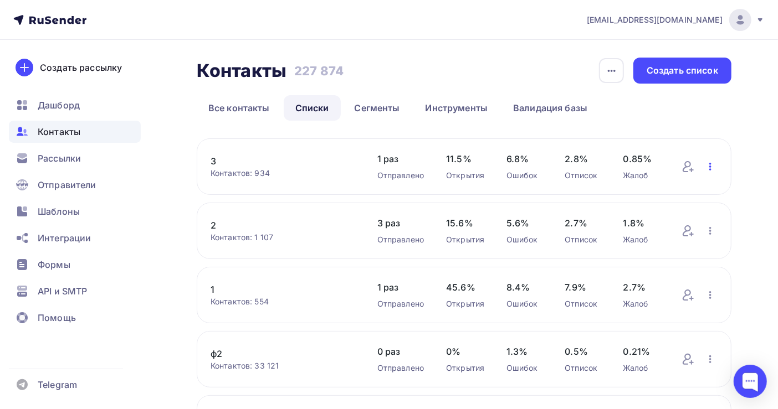
click at [708, 164] on icon "button" at bounding box center [709, 166] width 13 height 13
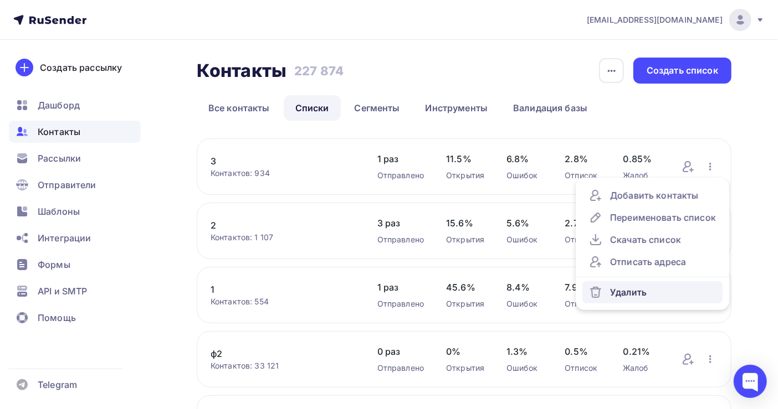
click at [640, 292] on div "Удалить" at bounding box center [652, 292] width 127 height 13
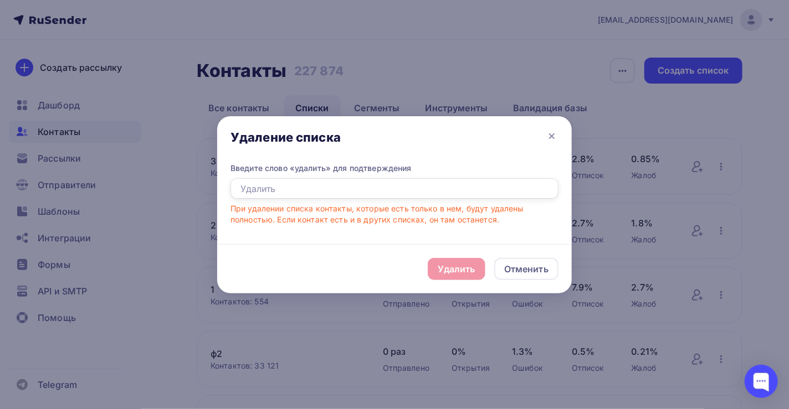
click at [251, 188] on input "text" at bounding box center [394, 188] width 328 height 21
paste input "удалить"
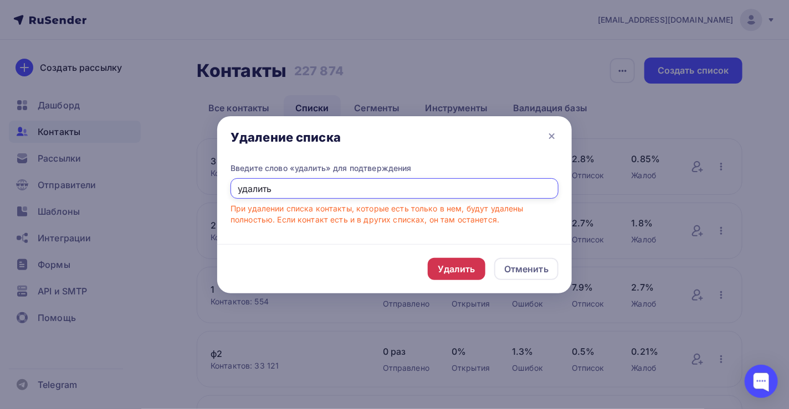
type input "удалить"
click at [465, 263] on div "Удалить" at bounding box center [457, 269] width 38 height 13
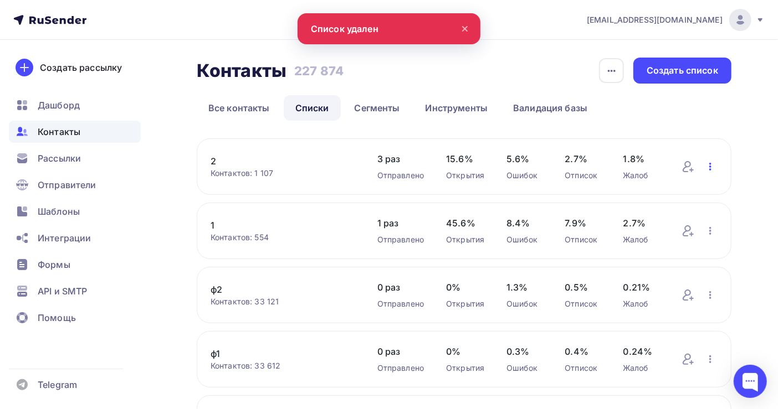
click at [707, 169] on icon "button" at bounding box center [709, 166] width 13 height 13
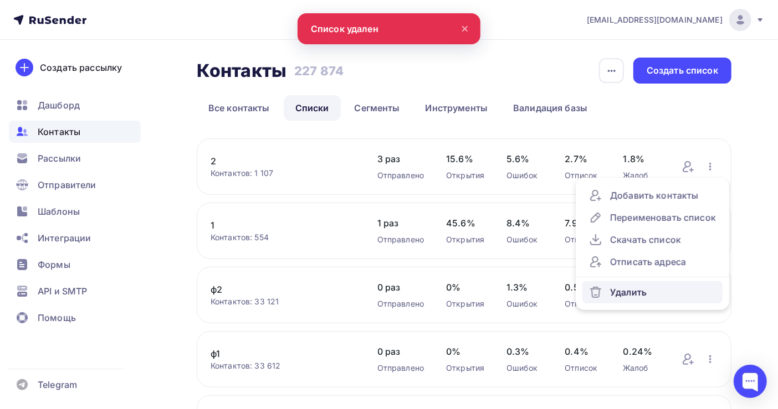
click at [637, 289] on div "Удалить" at bounding box center [652, 292] width 127 height 13
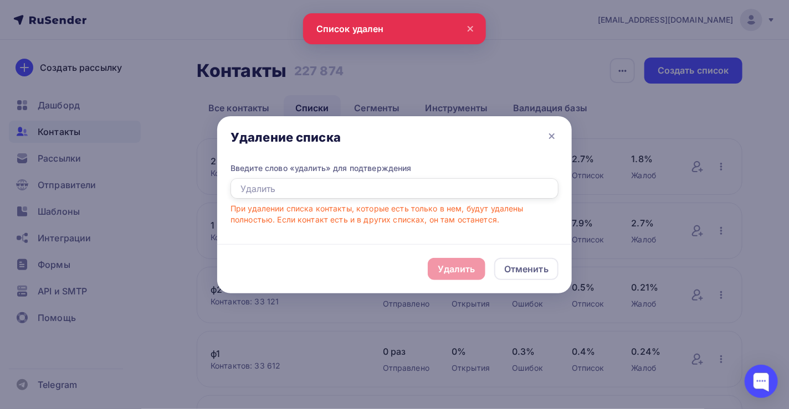
paste input "удалить"
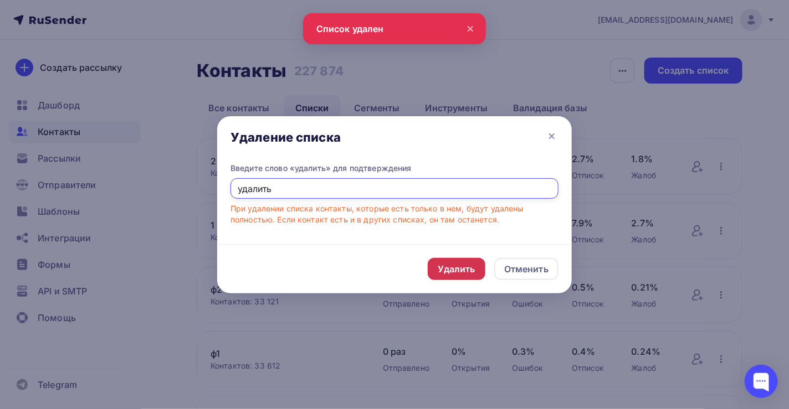
type input "удалить"
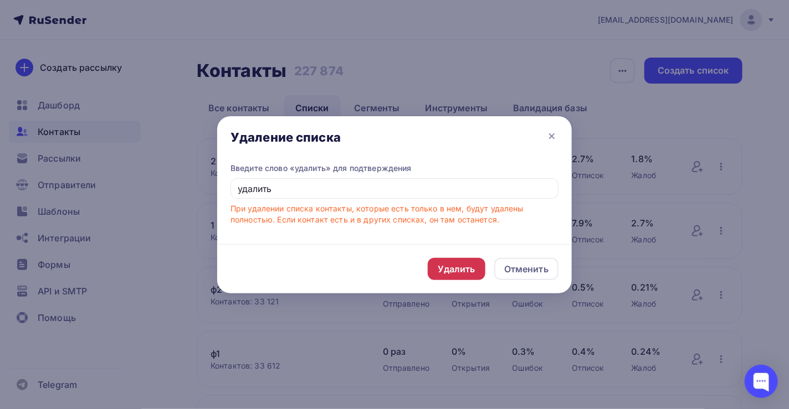
click at [456, 266] on div "Удалить" at bounding box center [457, 269] width 38 height 13
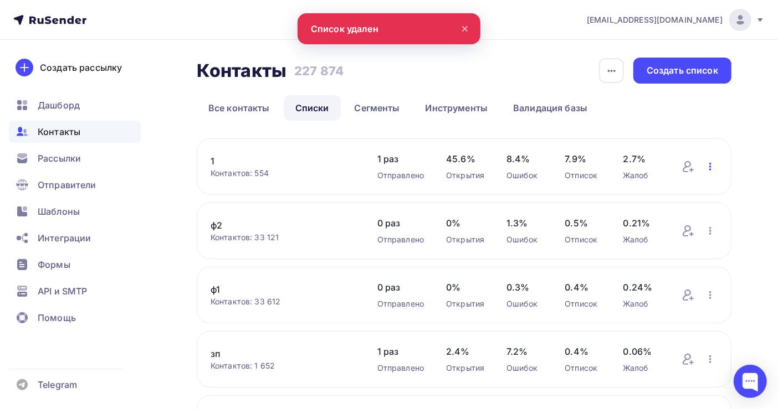
click at [711, 169] on icon "button" at bounding box center [710, 167] width 2 height 8
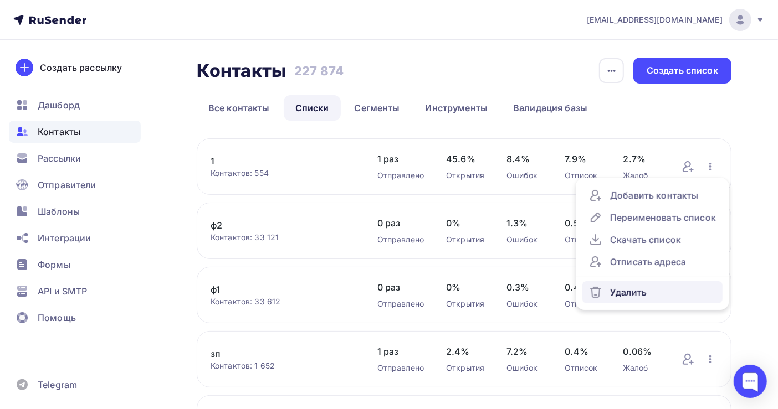
click at [634, 290] on div "Удалить" at bounding box center [652, 292] width 127 height 13
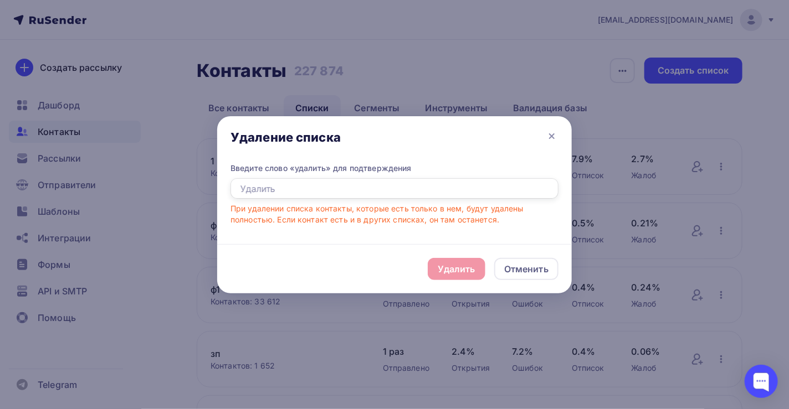
click at [251, 186] on input "text" at bounding box center [394, 188] width 328 height 21
paste input "удалить"
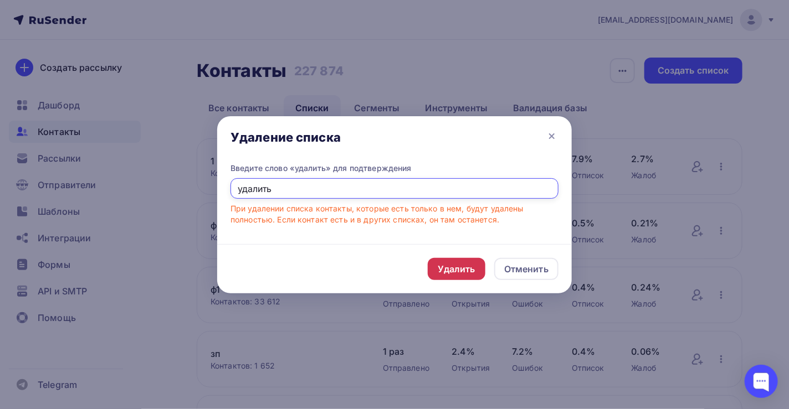
type input "удалить"
click at [462, 266] on div "Удалить" at bounding box center [457, 269] width 38 height 13
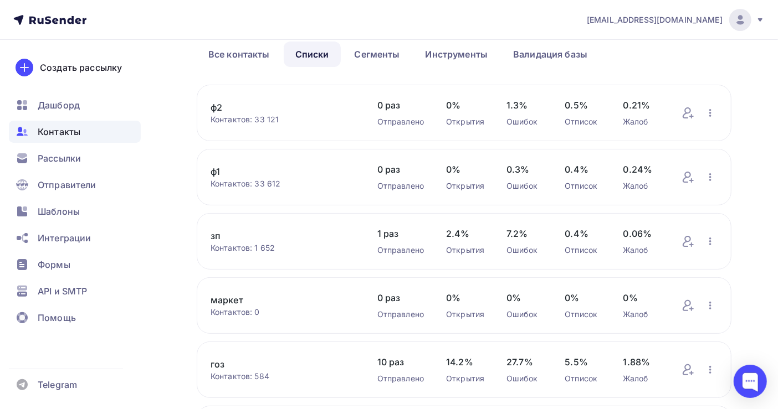
scroll to position [74, 0]
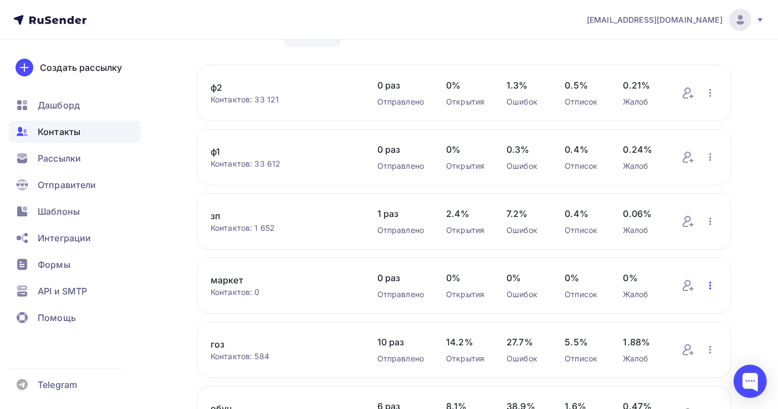
click at [712, 288] on icon "button" at bounding box center [709, 285] width 13 height 13
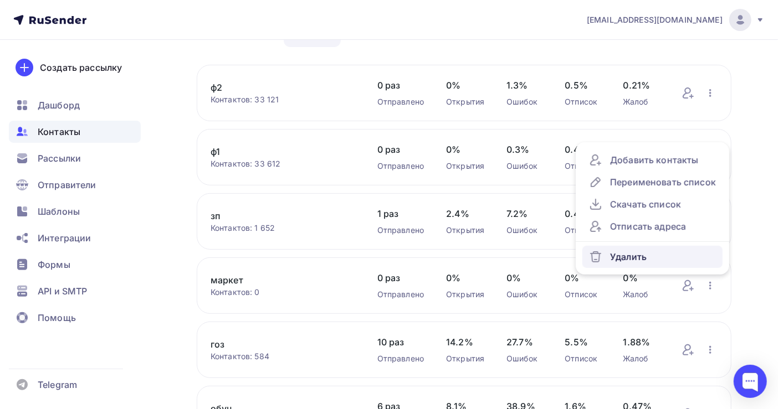
click at [635, 261] on div "Удалить" at bounding box center [652, 256] width 127 height 13
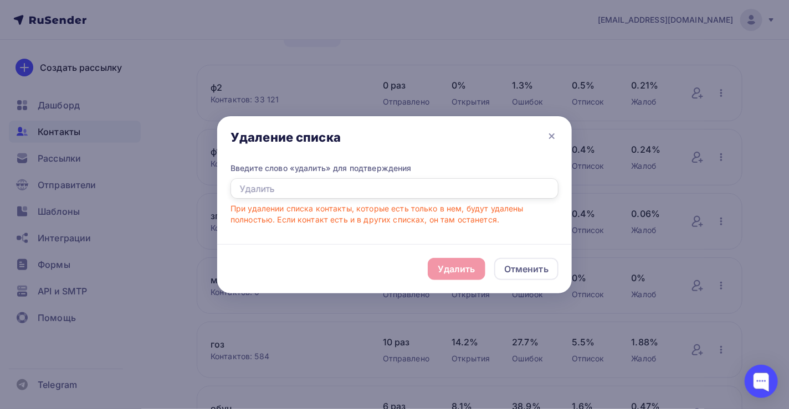
click at [243, 190] on input "text" at bounding box center [394, 188] width 328 height 21
paste input "удалить"
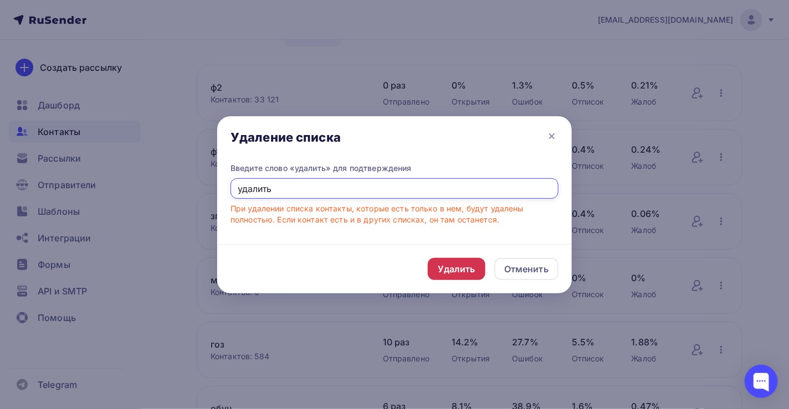
type input "удалить"
click at [467, 270] on div "Удалить" at bounding box center [457, 269] width 38 height 13
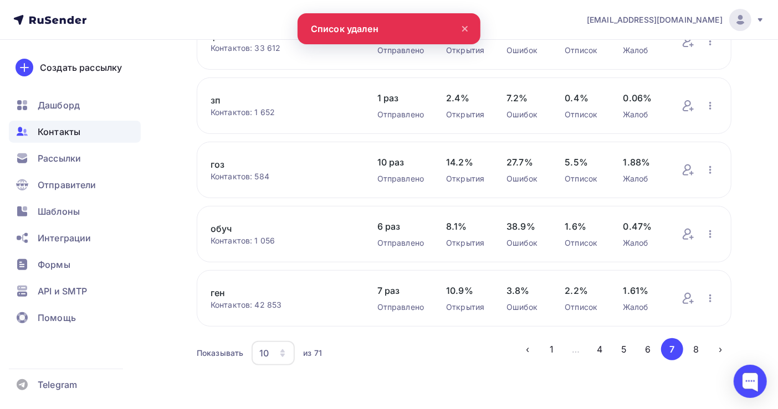
scroll to position [196, 0]
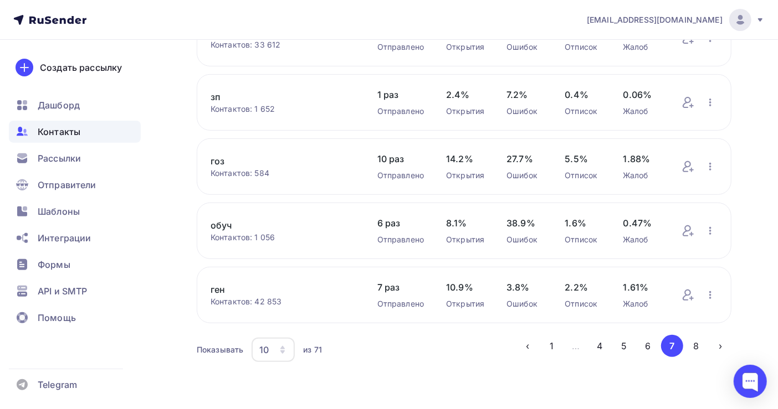
click at [645, 348] on button "6" at bounding box center [648, 346] width 22 height 22
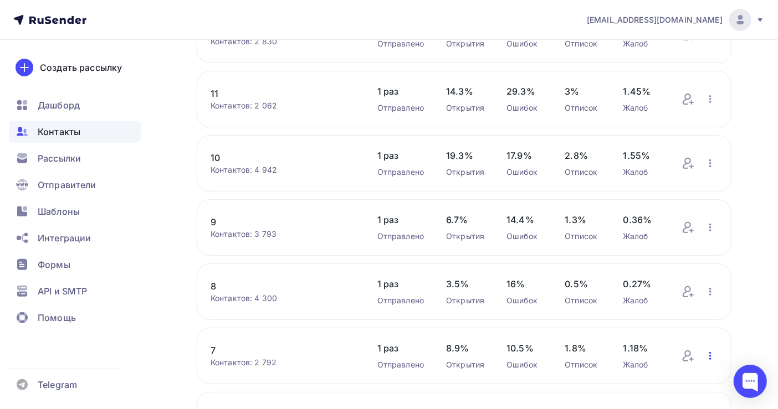
click at [711, 356] on icon "button" at bounding box center [710, 356] width 2 height 8
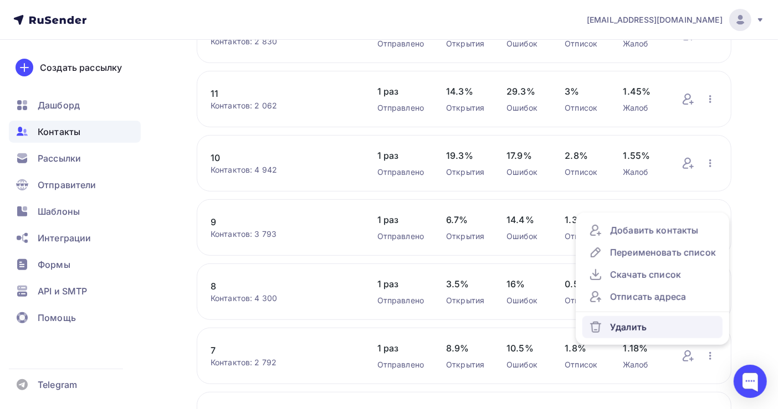
click at [630, 333] on div "Удалить" at bounding box center [652, 327] width 127 height 13
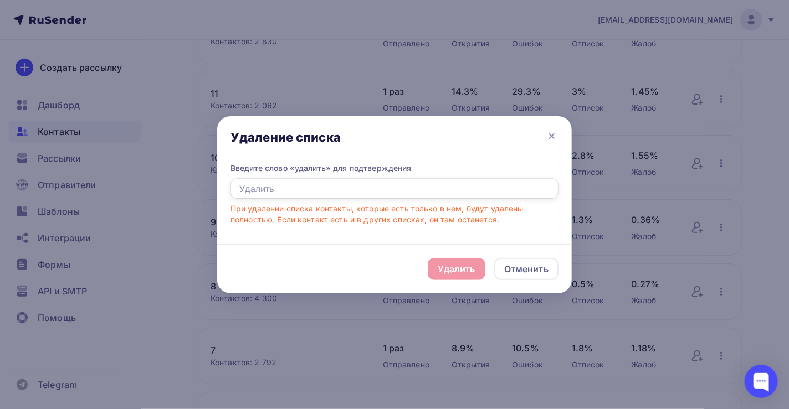
click at [239, 188] on input "text" at bounding box center [394, 188] width 328 height 21
paste input "удалить"
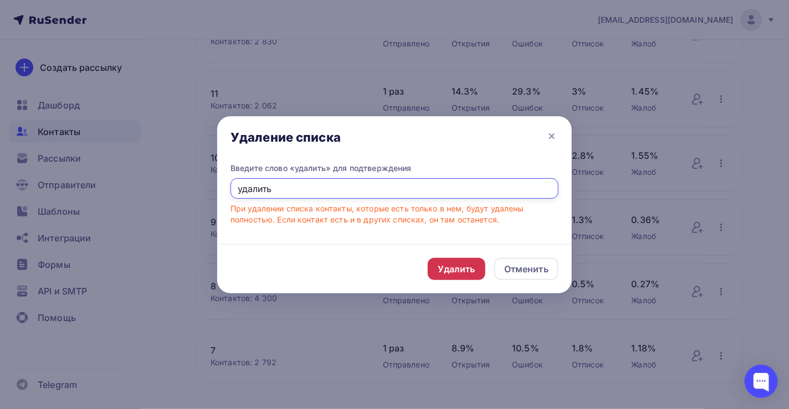
type input "удалить"
click at [457, 265] on div "Удалить" at bounding box center [457, 269] width 38 height 13
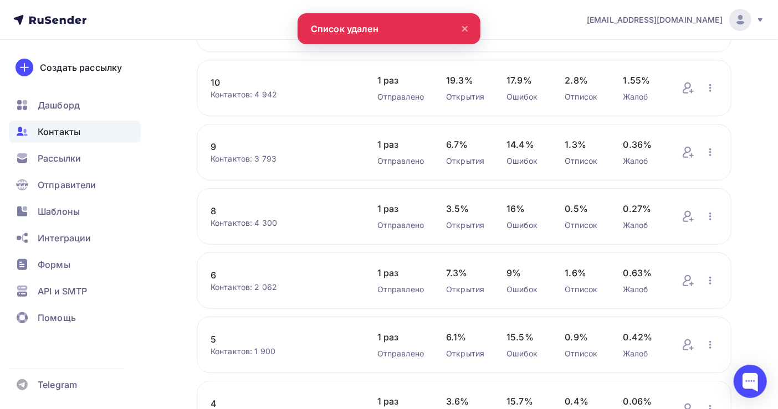
scroll to position [390, 0]
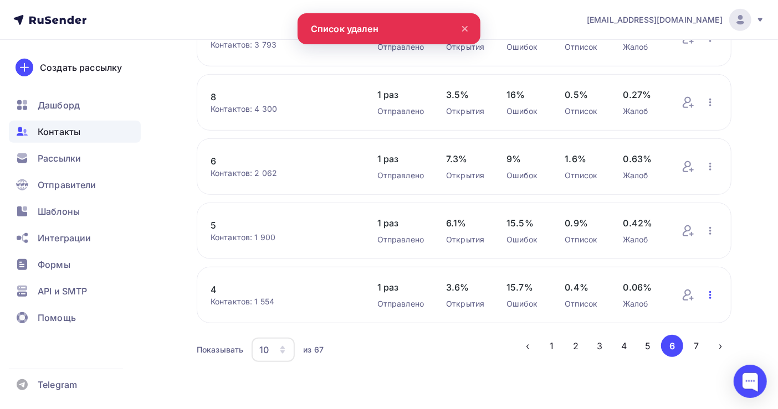
click at [710, 294] on icon "button" at bounding box center [710, 295] width 2 height 8
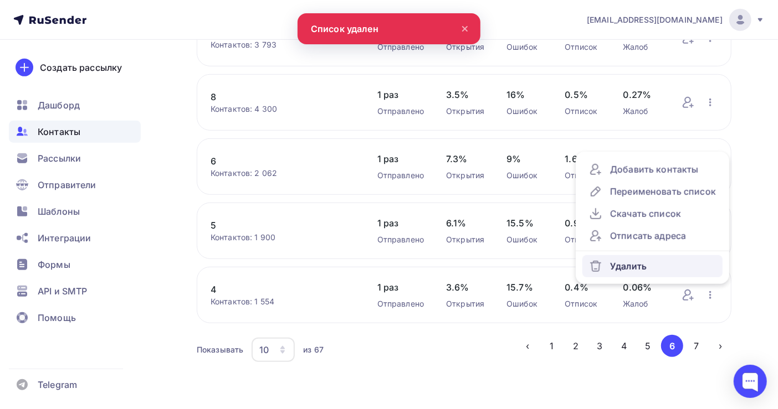
click at [660, 267] on div "Удалить" at bounding box center [652, 266] width 127 height 13
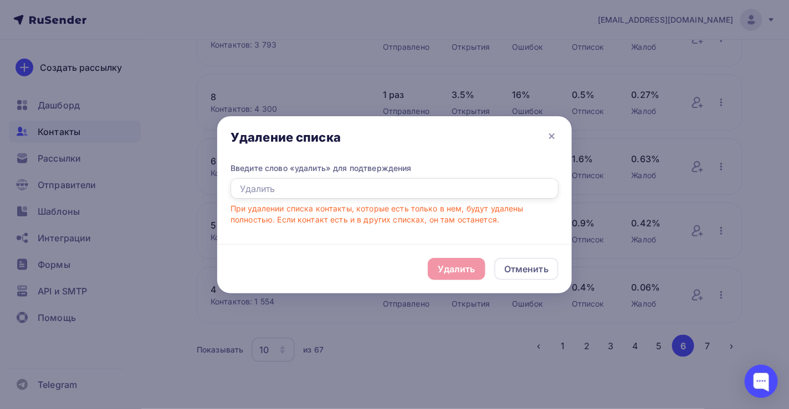
click at [241, 187] on input "text" at bounding box center [394, 188] width 328 height 21
paste input "удалить"
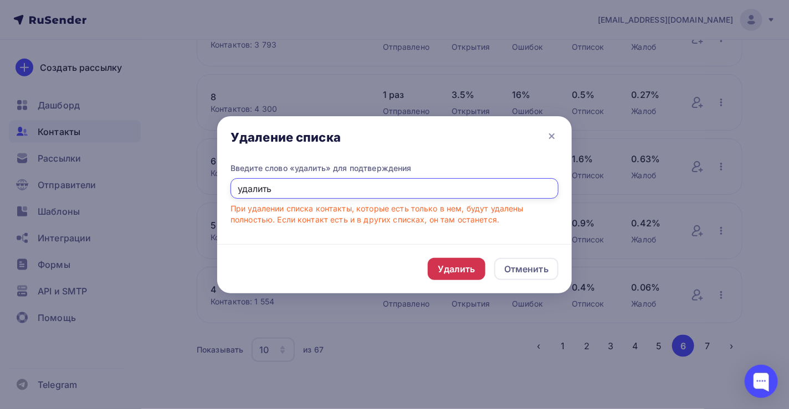
type input "удалить"
click at [451, 270] on div "Удалить" at bounding box center [457, 269] width 38 height 13
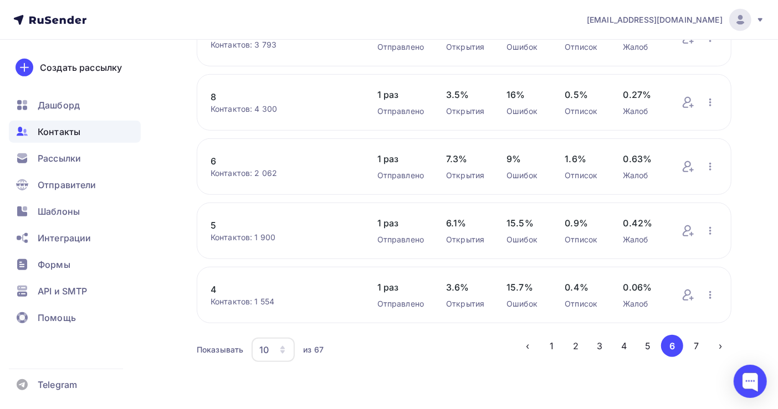
scroll to position [325, 0]
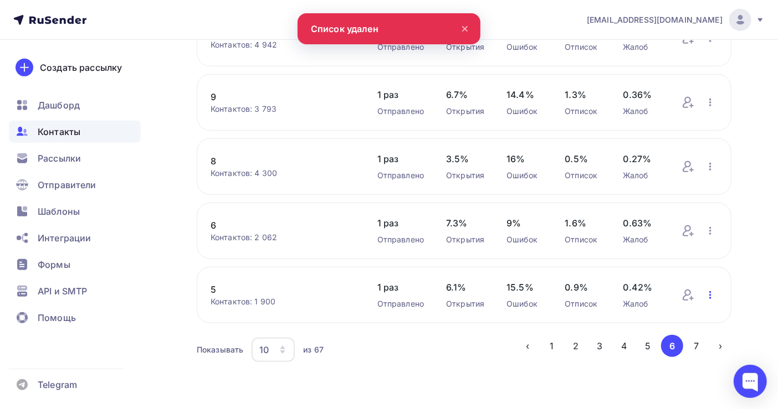
click at [708, 295] on icon "button" at bounding box center [709, 295] width 13 height 13
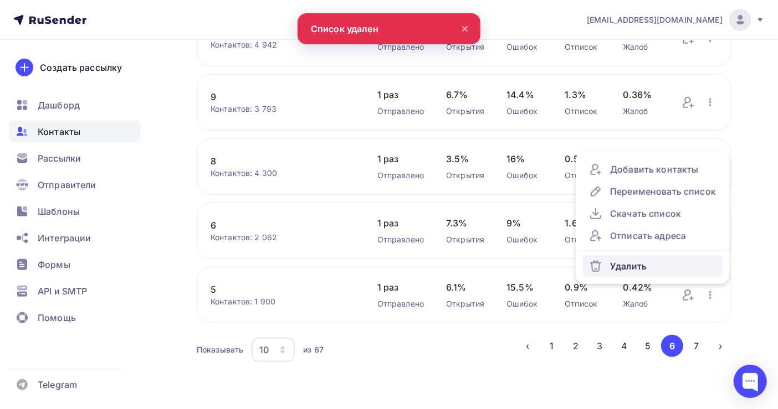
click at [618, 266] on div "Удалить" at bounding box center [652, 266] width 127 height 13
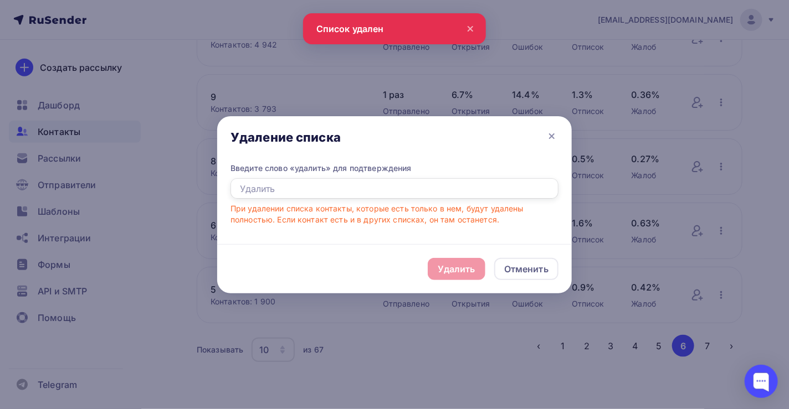
click at [234, 186] on input "text" at bounding box center [394, 188] width 328 height 21
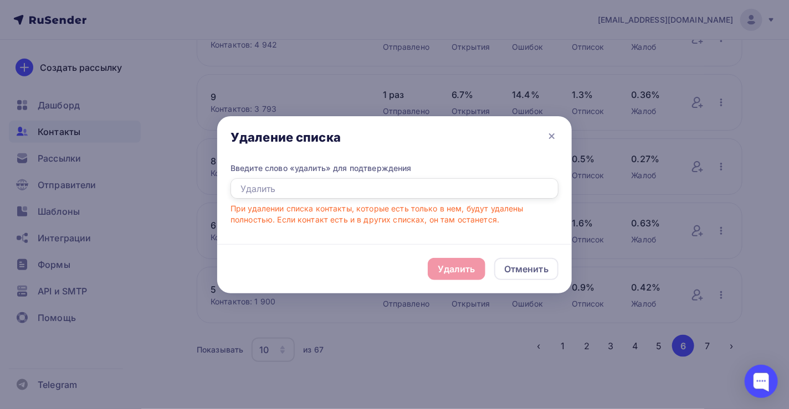
paste input "удалить"
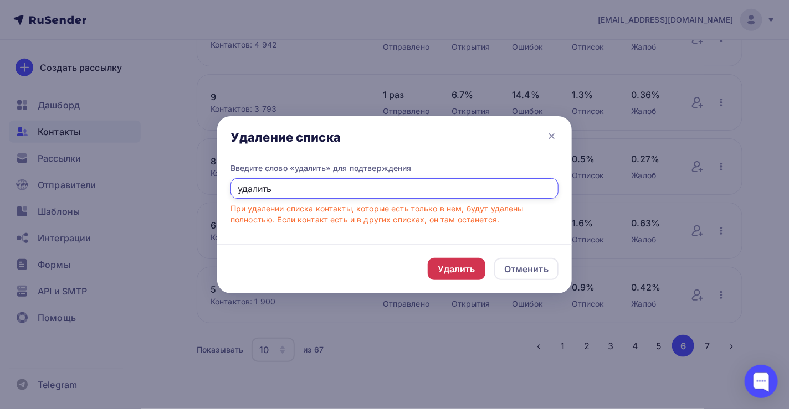
type input "удалить"
click at [466, 271] on div "Удалить" at bounding box center [457, 269] width 38 height 13
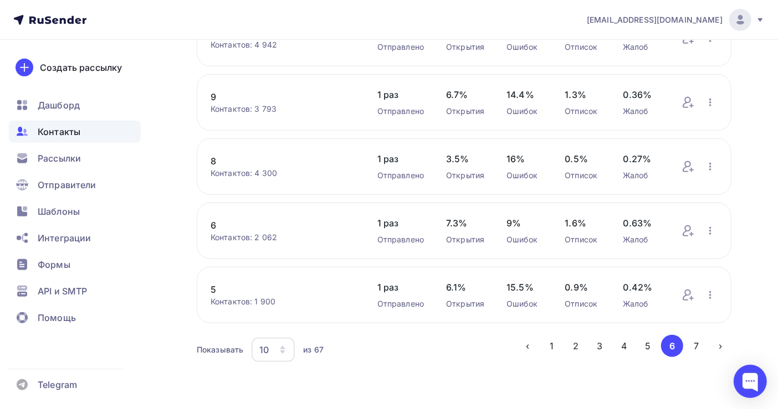
scroll to position [261, 0]
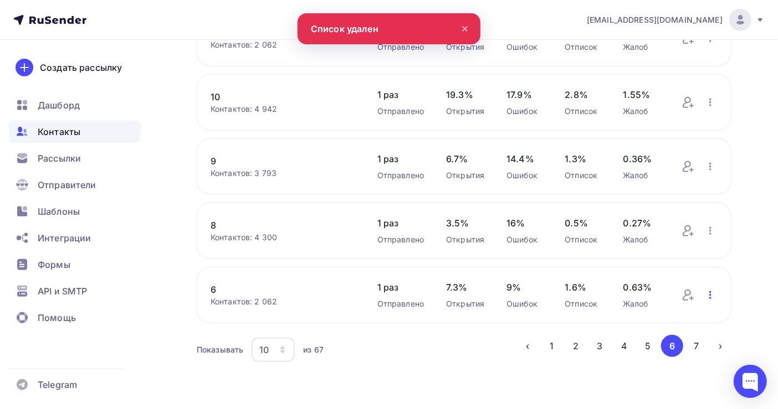
click at [709, 296] on icon "button" at bounding box center [709, 295] width 13 height 13
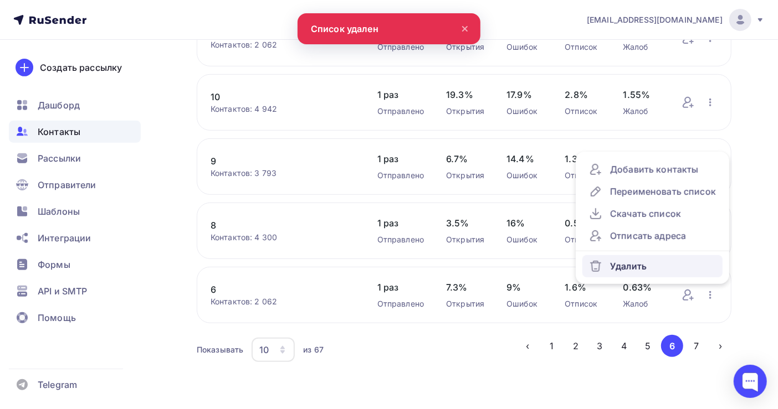
click at [628, 267] on div "Удалить" at bounding box center [652, 266] width 127 height 13
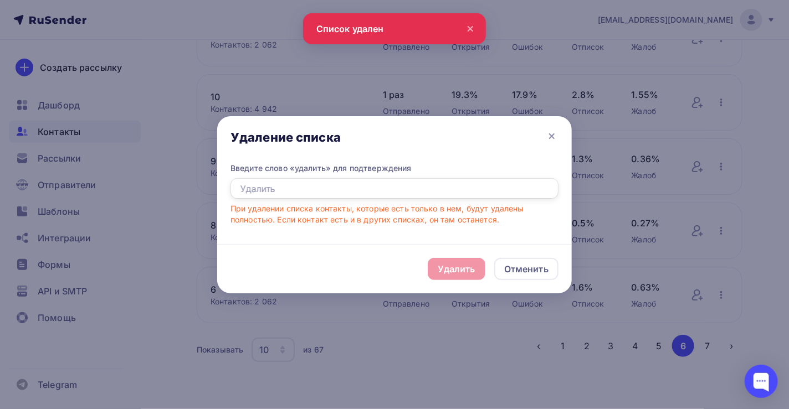
click at [245, 192] on input "text" at bounding box center [394, 188] width 328 height 21
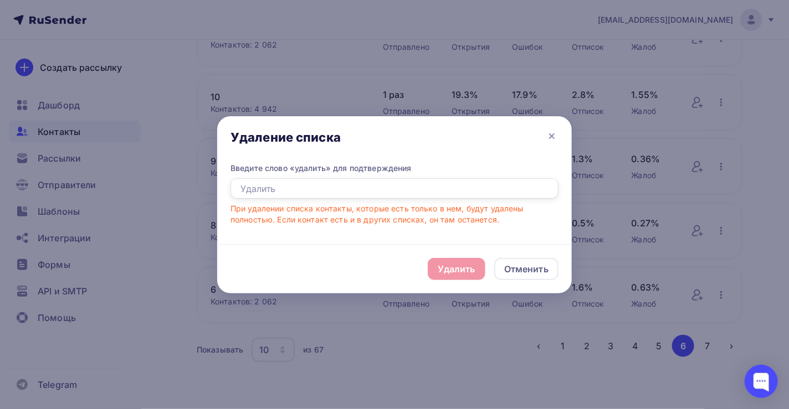
paste input "удалить"
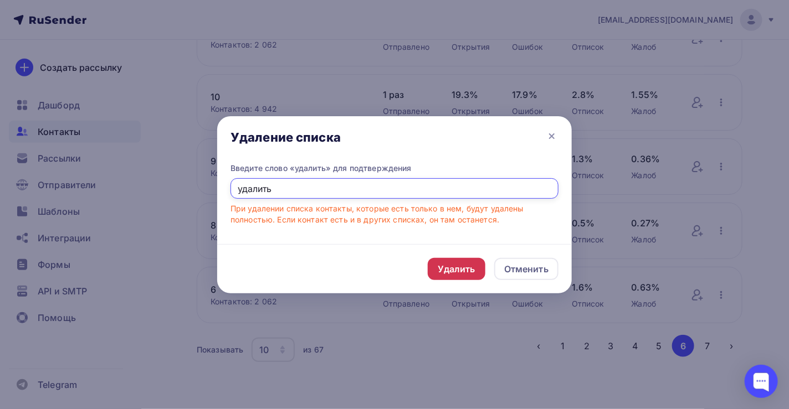
type input "удалить"
click at [440, 264] on div "Удалить" at bounding box center [457, 269] width 38 height 13
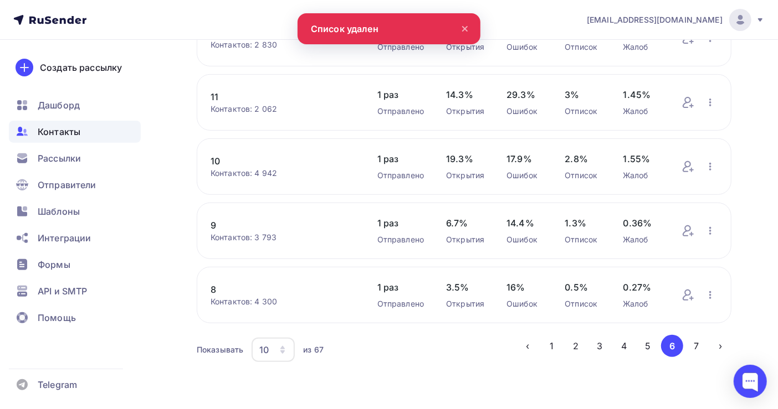
scroll to position [196, 0]
click at [709, 292] on icon "button" at bounding box center [710, 295] width 2 height 8
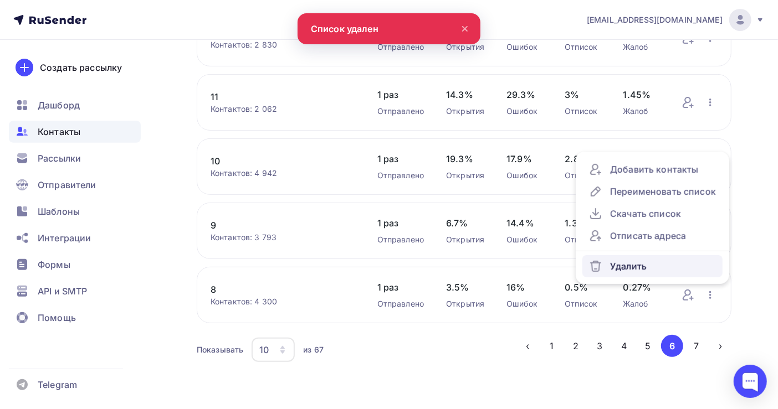
click at [663, 264] on div "Удалить" at bounding box center [652, 266] width 127 height 13
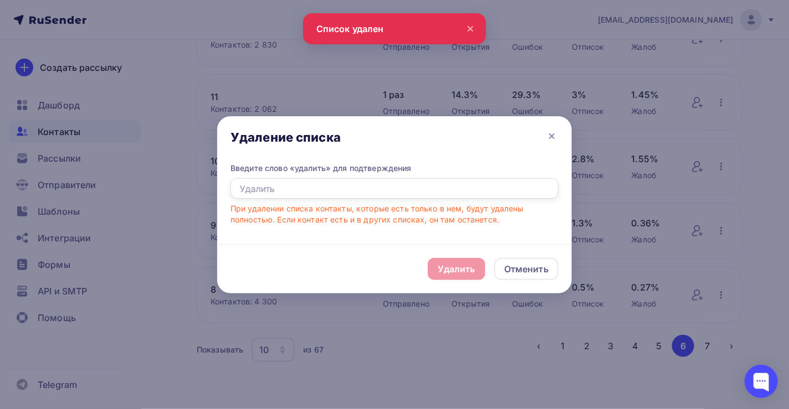
click at [240, 186] on input "text" at bounding box center [394, 188] width 328 height 21
paste input "удалить"
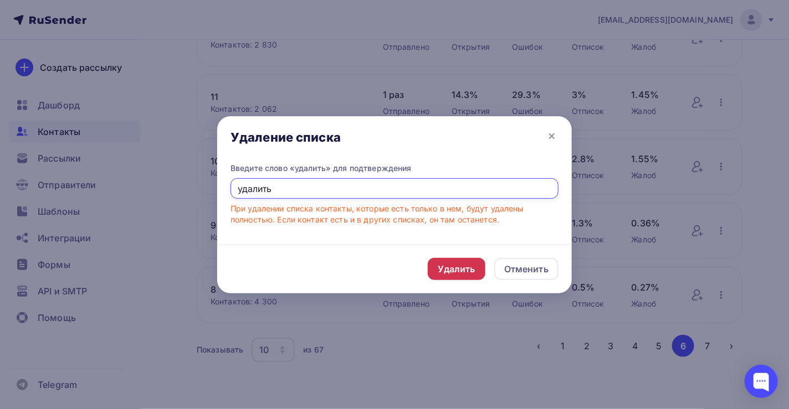
type input "удалить"
click at [461, 271] on div "Удалить" at bounding box center [457, 269] width 38 height 13
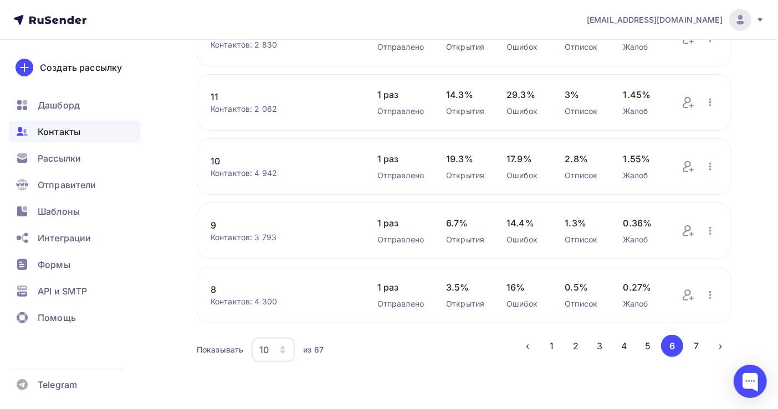
scroll to position [131, 0]
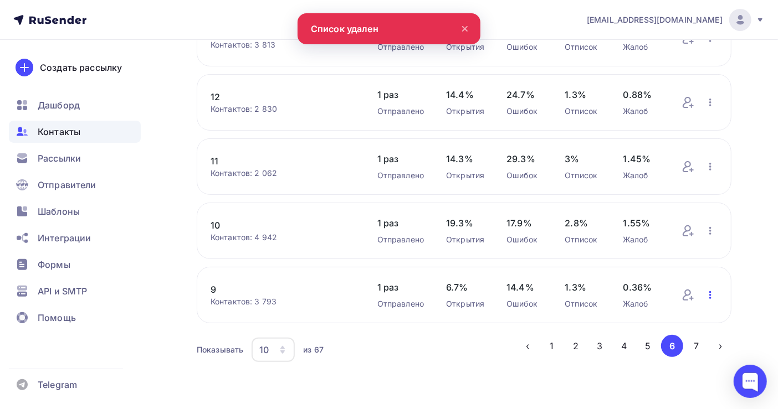
click at [711, 294] on icon "button" at bounding box center [709, 295] width 13 height 13
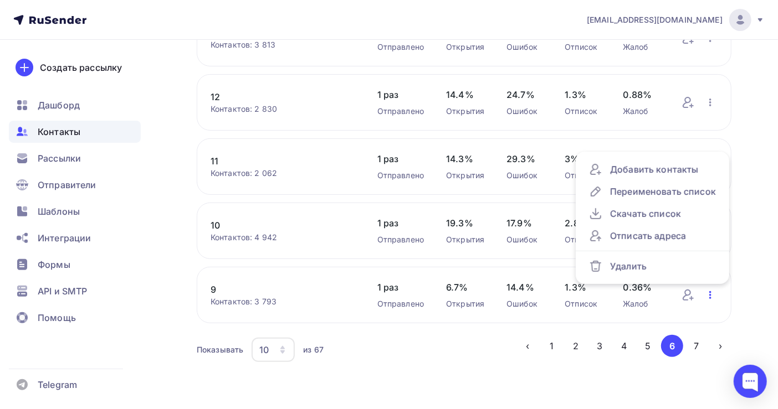
click at [711, 295] on icon "button" at bounding box center [710, 295] width 2 height 8
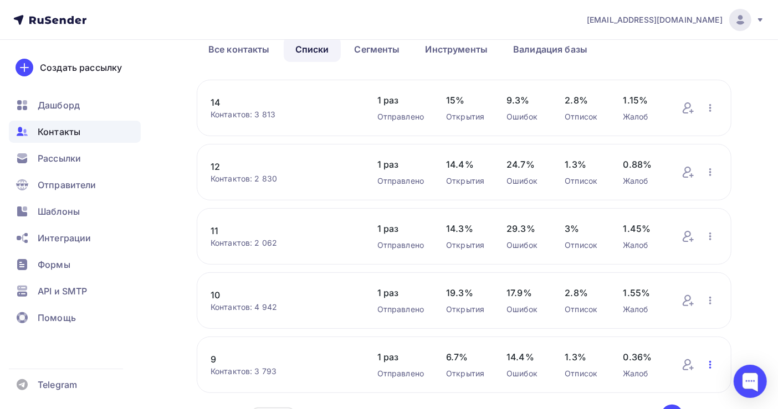
scroll to position [0, 0]
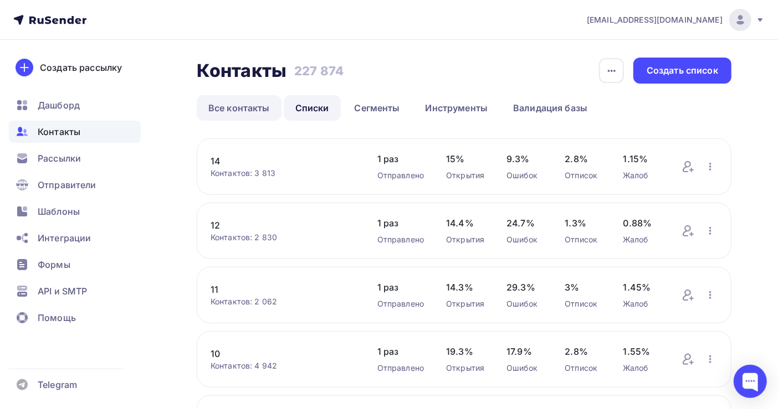
click at [227, 106] on link "Все контакты" at bounding box center [239, 107] width 85 height 25
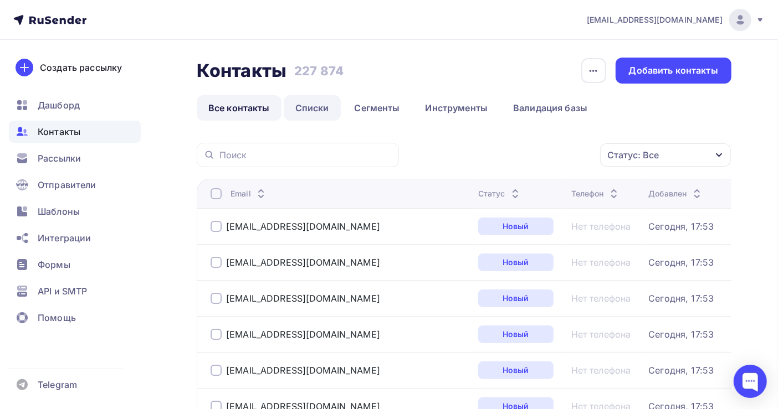
click at [307, 104] on link "Списки" at bounding box center [312, 107] width 57 height 25
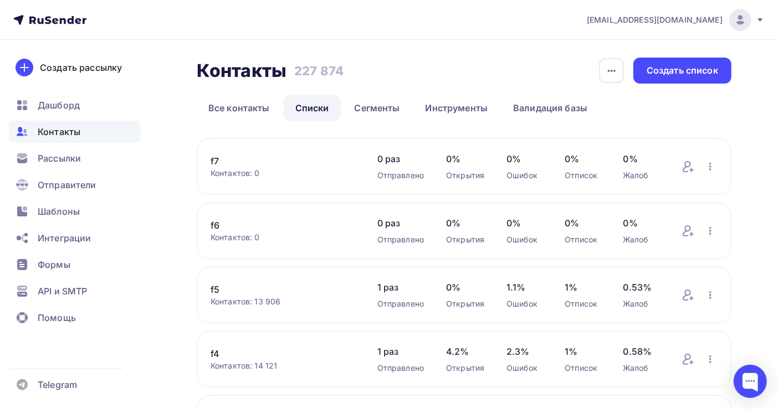
click at [732, 23] on div at bounding box center [740, 20] width 22 height 22
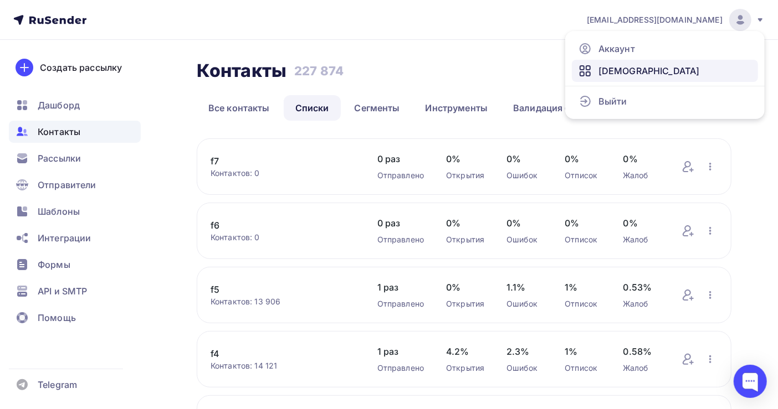
click at [630, 71] on span "[DEMOGRAPHIC_DATA]" at bounding box center [648, 70] width 101 height 13
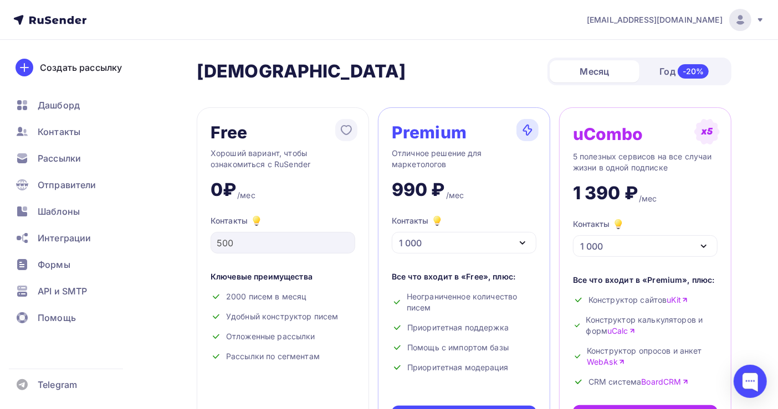
click at [701, 22] on span "[EMAIL_ADDRESS][DOMAIN_NAME]" at bounding box center [655, 19] width 136 height 11
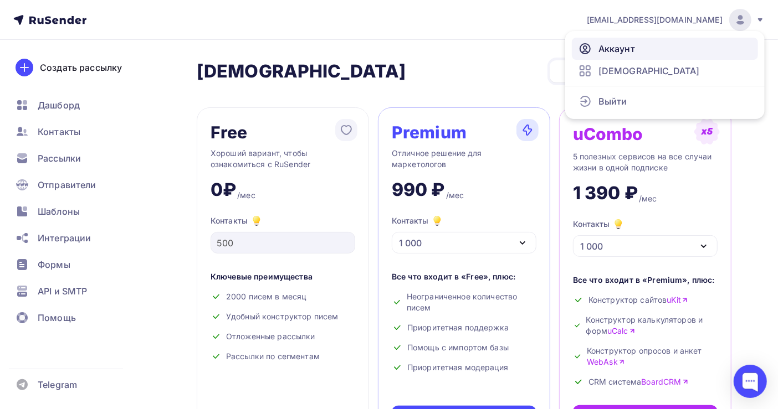
click at [615, 47] on span "Аккаунт" at bounding box center [616, 48] width 37 height 13
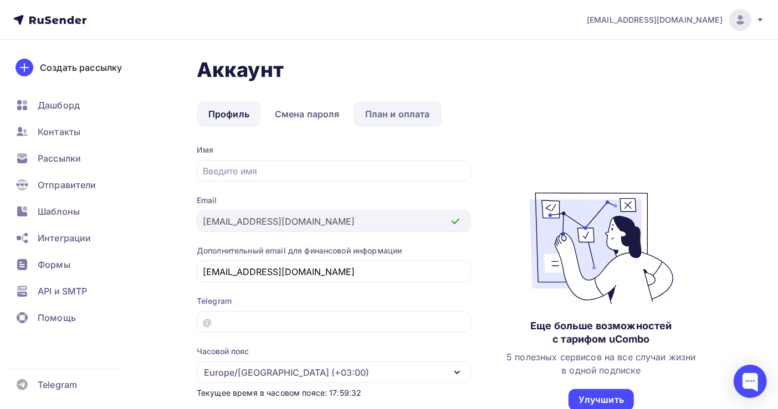
click at [398, 115] on link "План и оплата" at bounding box center [397, 113] width 88 height 25
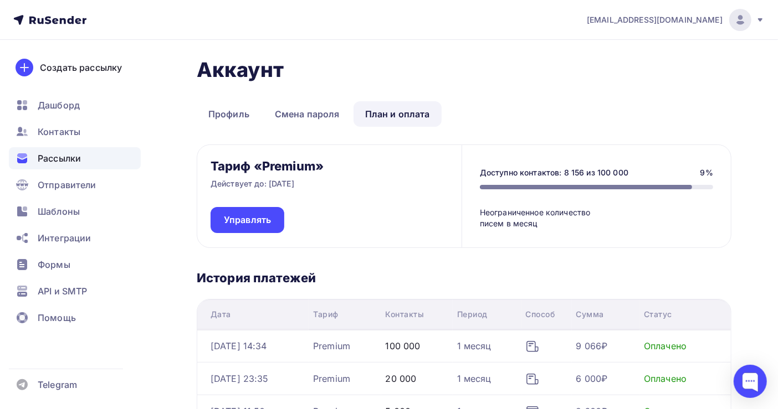
click at [70, 161] on span "Рассылки" at bounding box center [59, 158] width 43 height 13
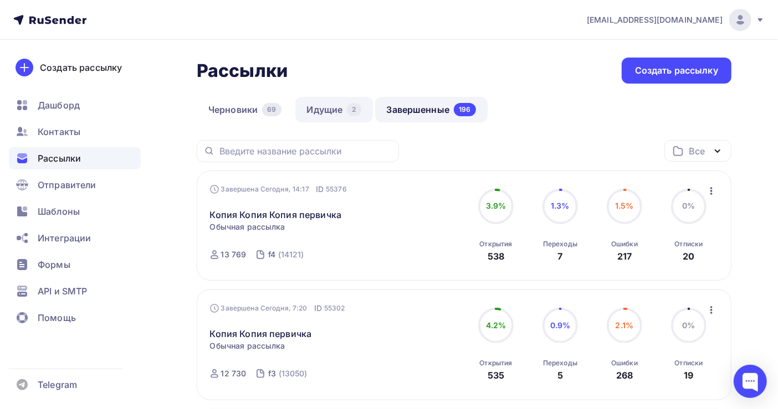
click at [320, 111] on link "Идущие 2" at bounding box center [334, 109] width 78 height 25
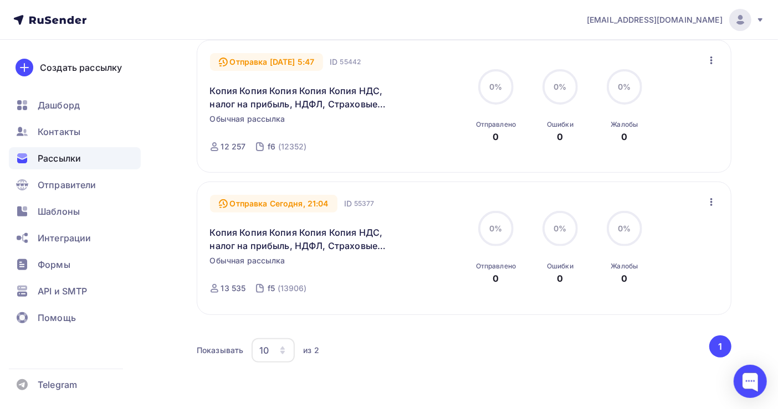
scroll to position [147, 0]
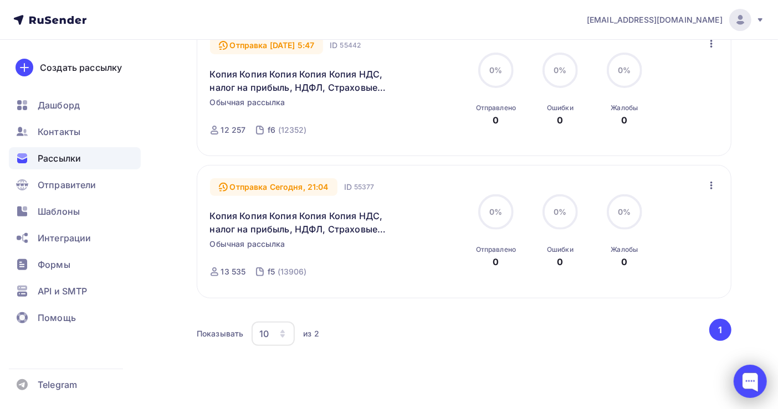
click at [755, 383] on div at bounding box center [749, 381] width 33 height 33
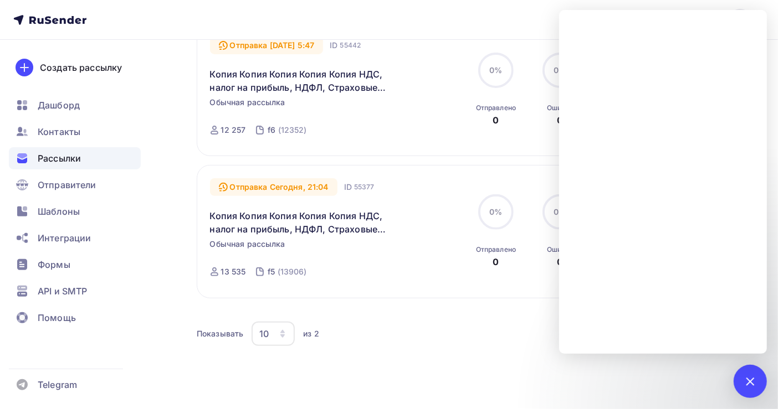
click at [46, 155] on span "Рассылки" at bounding box center [59, 158] width 43 height 13
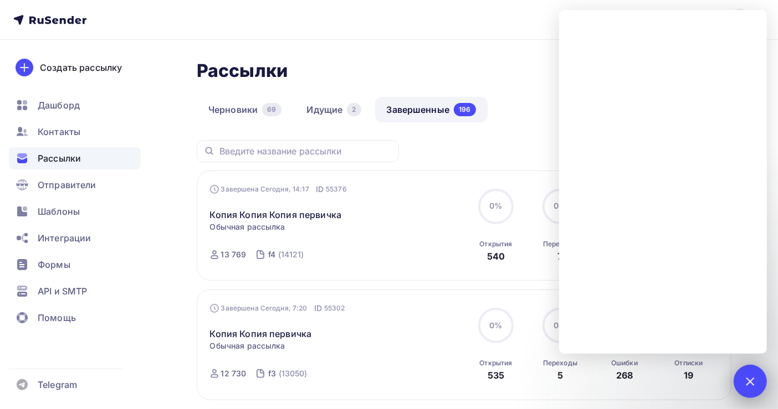
click at [748, 377] on div at bounding box center [749, 381] width 15 height 15
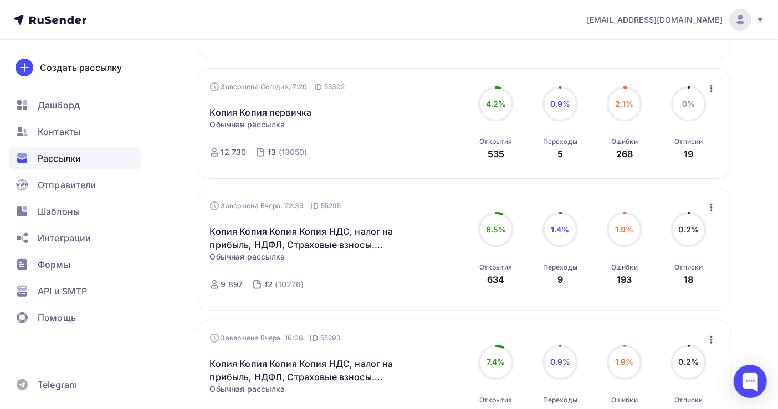
scroll to position [295, 0]
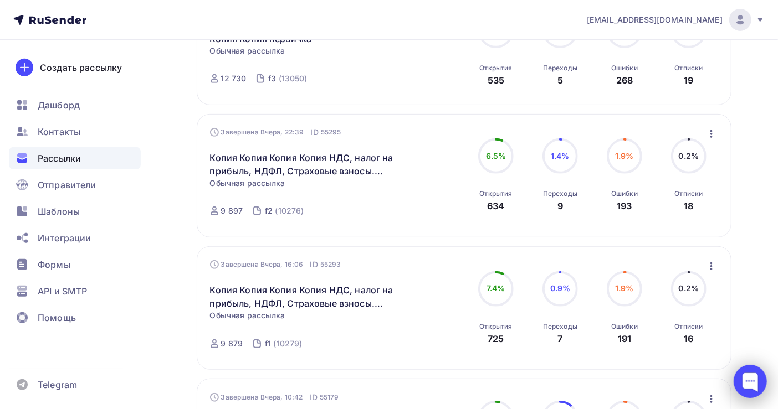
click at [758, 381] on div at bounding box center [749, 381] width 33 height 33
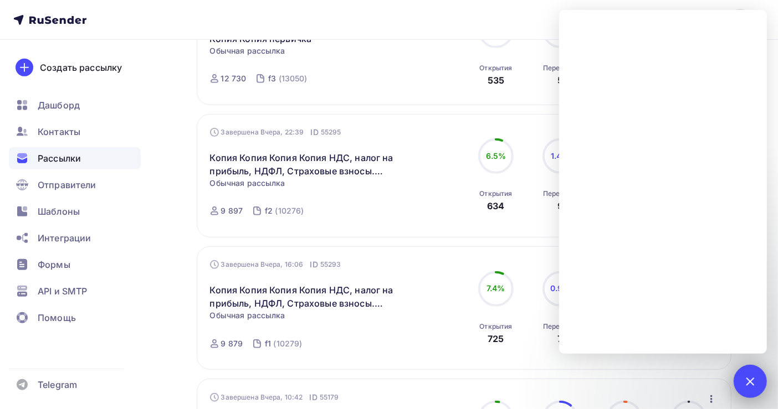
click at [745, 380] on div at bounding box center [749, 381] width 15 height 15
